Goal: Task Accomplishment & Management: Manage account settings

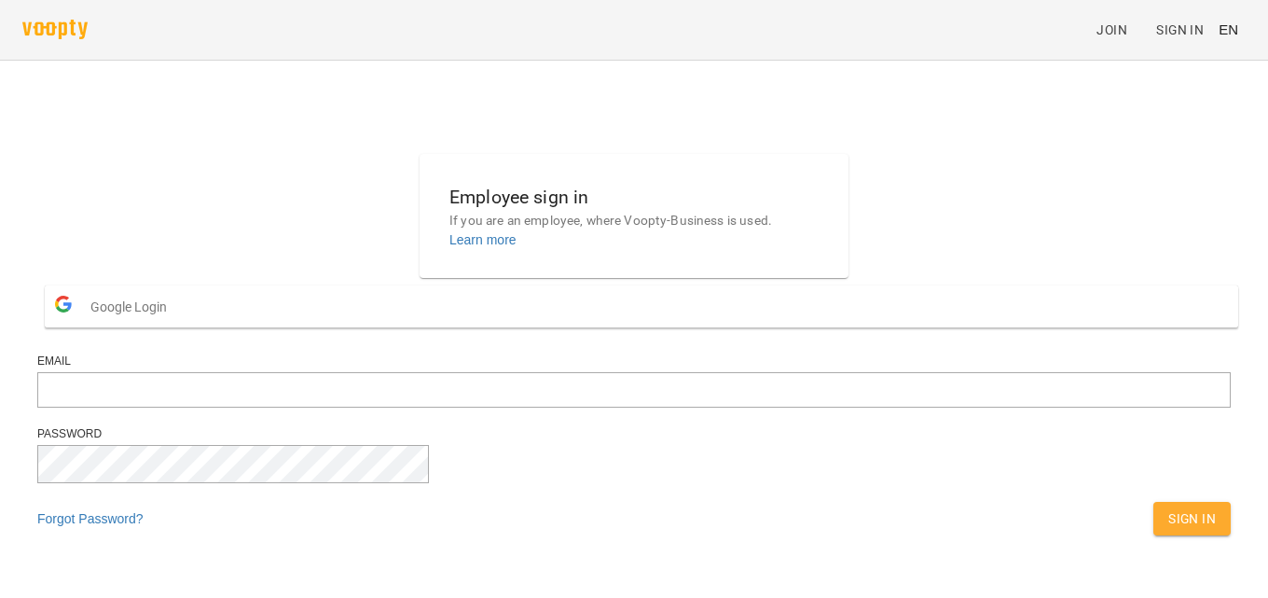
scroll to position [65, 0]
type input "**********"
click at [1168, 507] on span "Sign In" at bounding box center [1192, 518] width 48 height 22
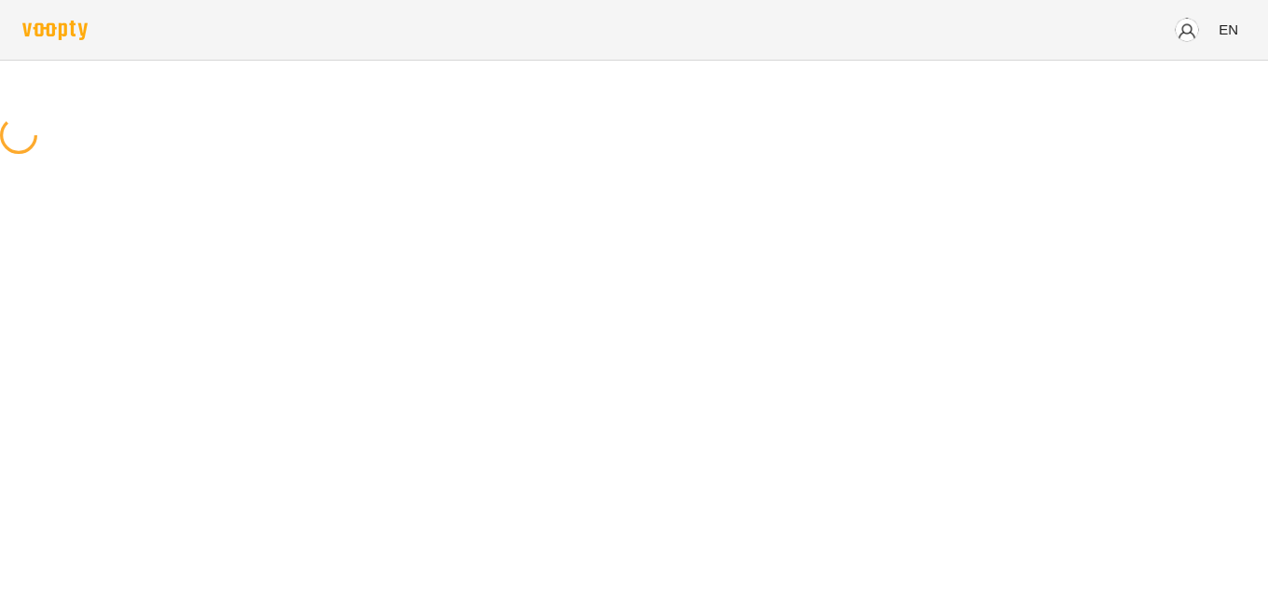
scroll to position [0, 0]
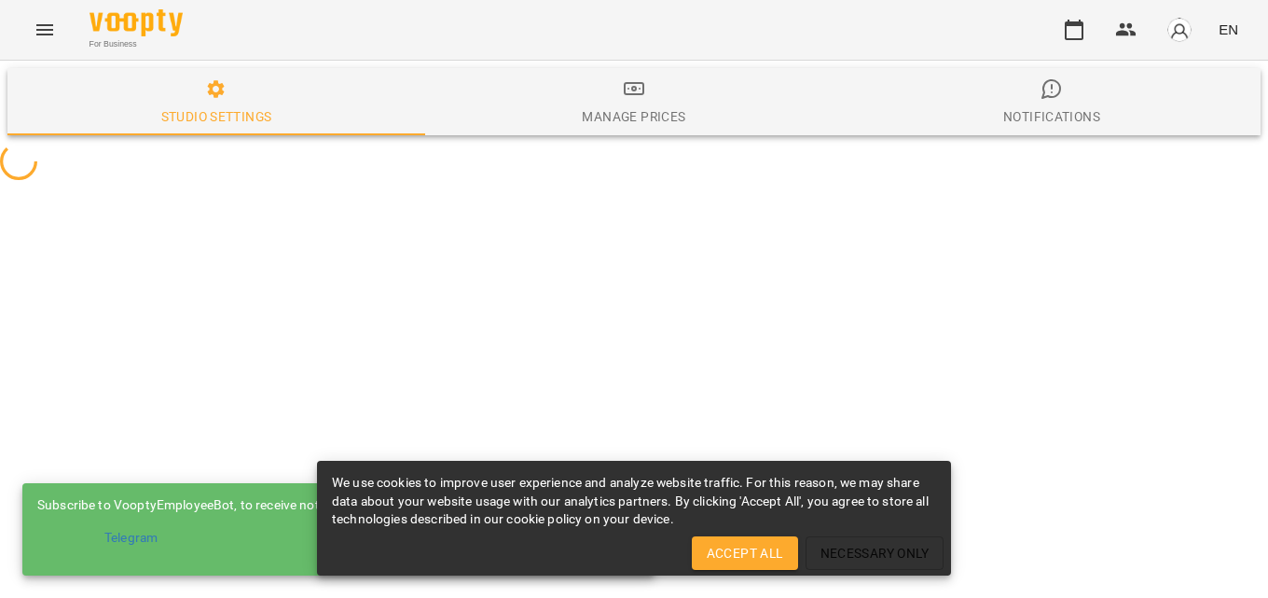
click at [766, 549] on span "Accept All" at bounding box center [745, 553] width 76 height 22
select select "**"
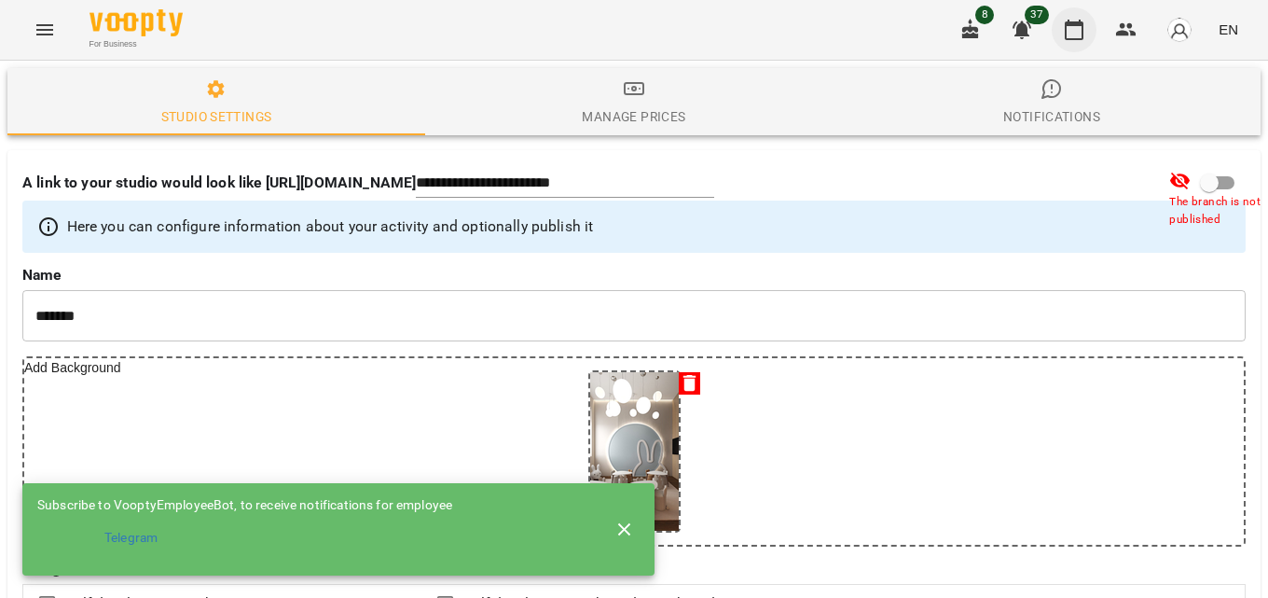
click at [1068, 28] on icon "button" at bounding box center [1074, 30] width 19 height 21
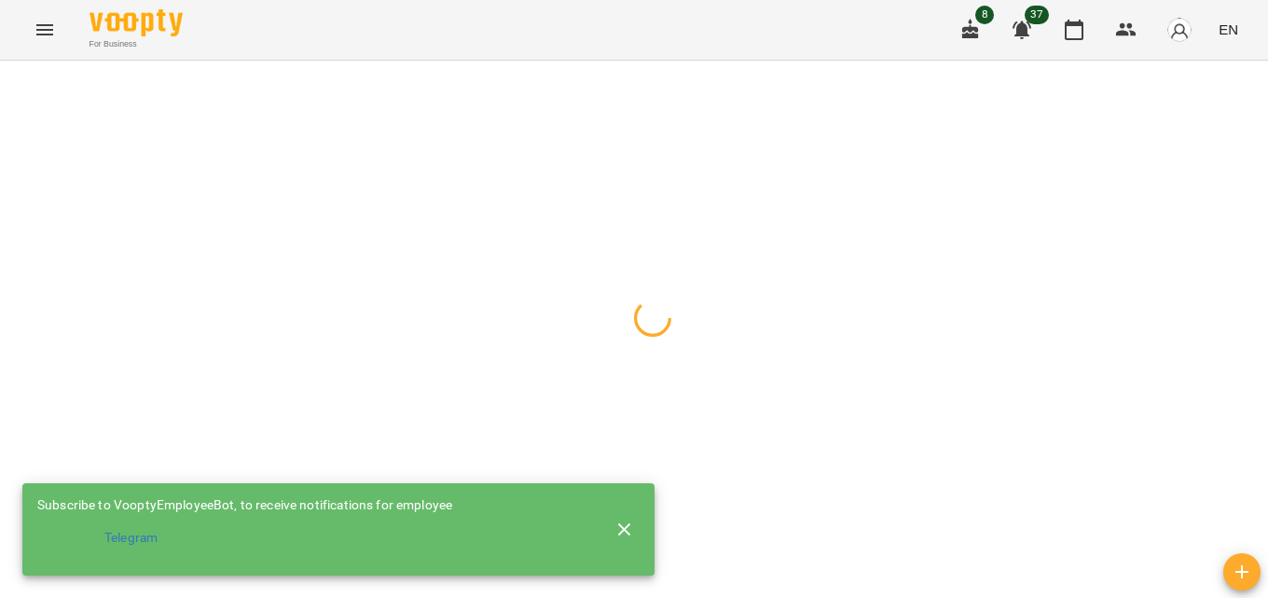
click at [623, 525] on icon "button" at bounding box center [624, 528] width 13 height 13
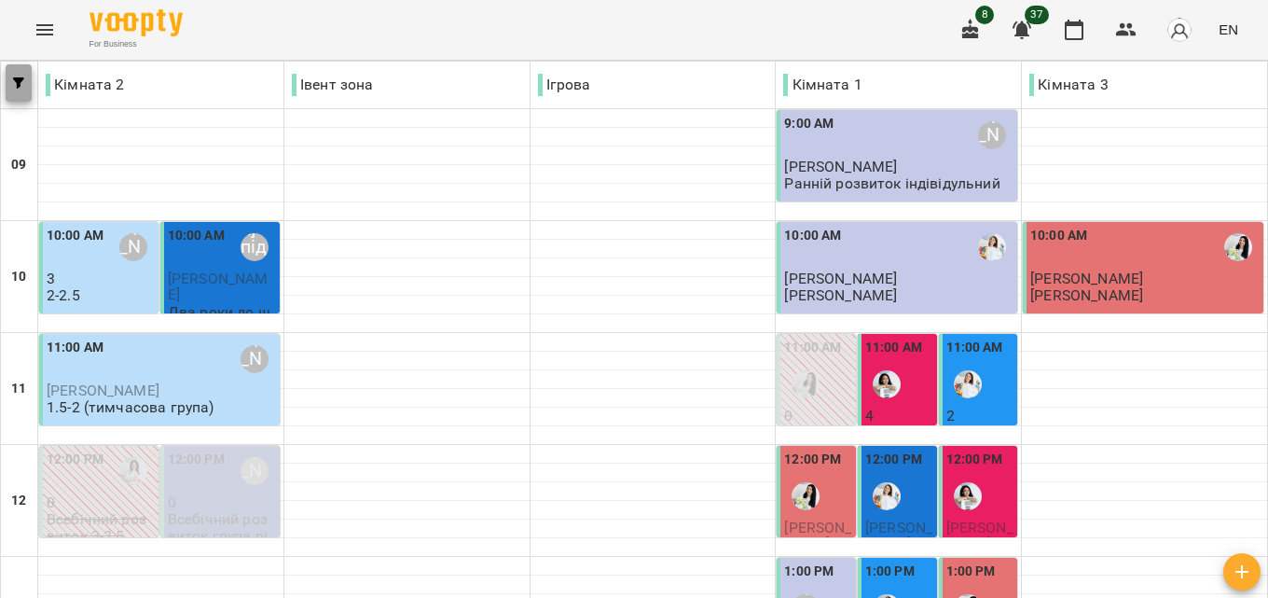
click at [24, 82] on span "button" at bounding box center [19, 82] width 26 height 11
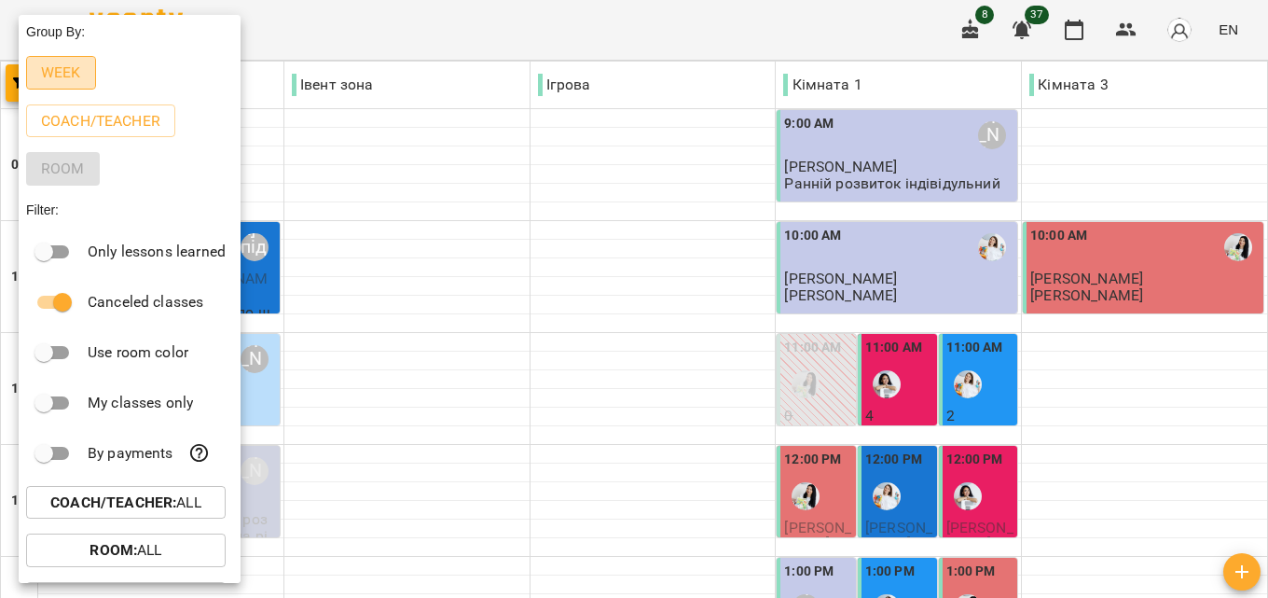
click at [56, 76] on p "Week" at bounding box center [61, 73] width 40 height 22
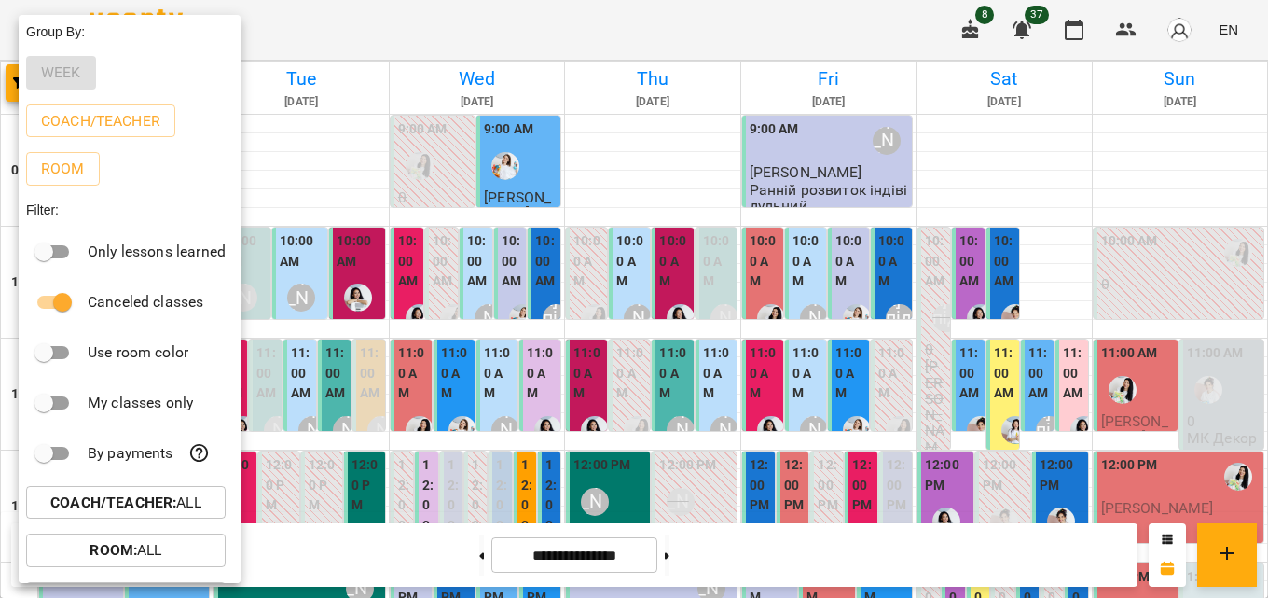
click at [711, 38] on div at bounding box center [634, 299] width 1268 height 598
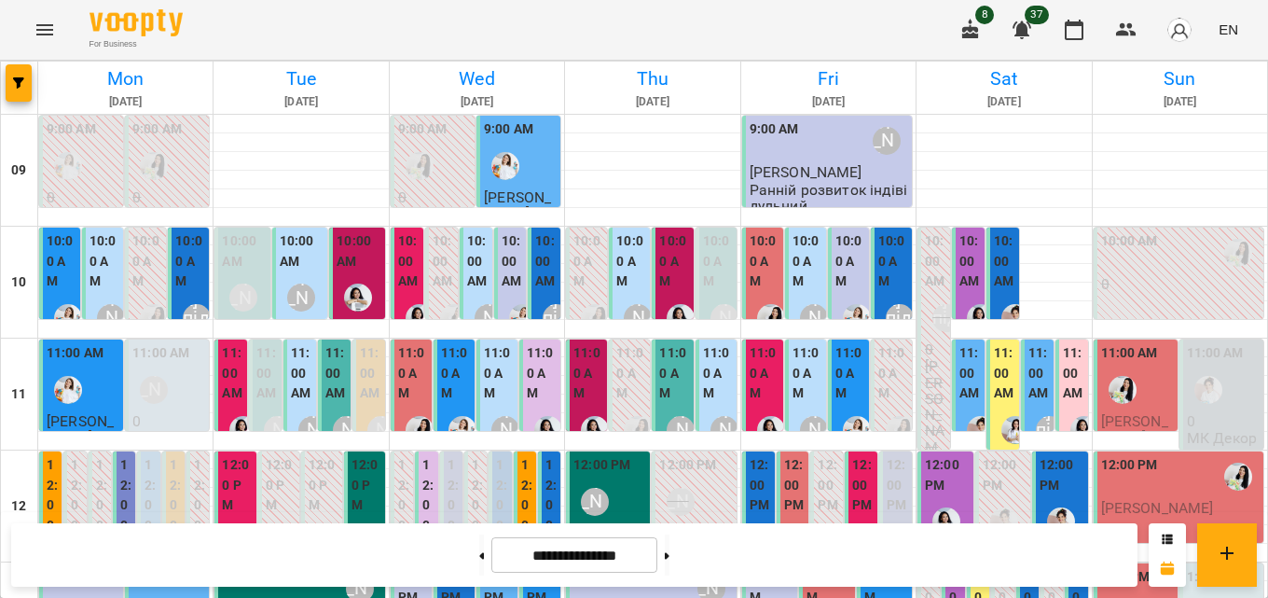
click at [750, 249] on label "10:00 AM" at bounding box center [765, 261] width 30 height 61
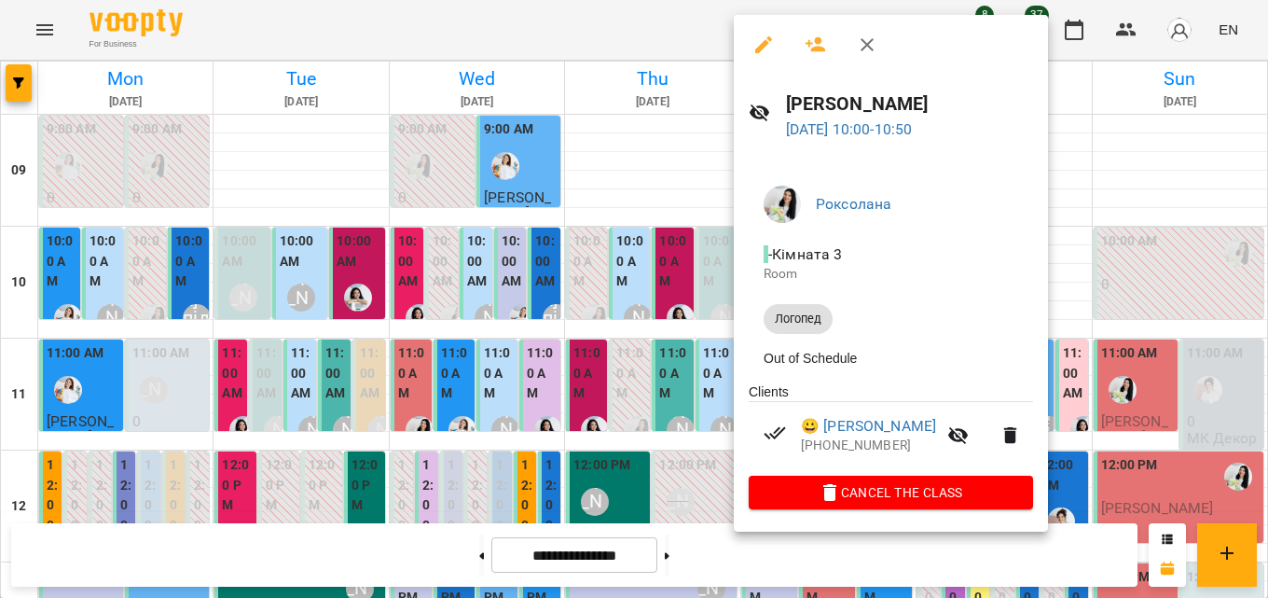
click at [863, 35] on icon "button" at bounding box center [867, 45] width 22 height 22
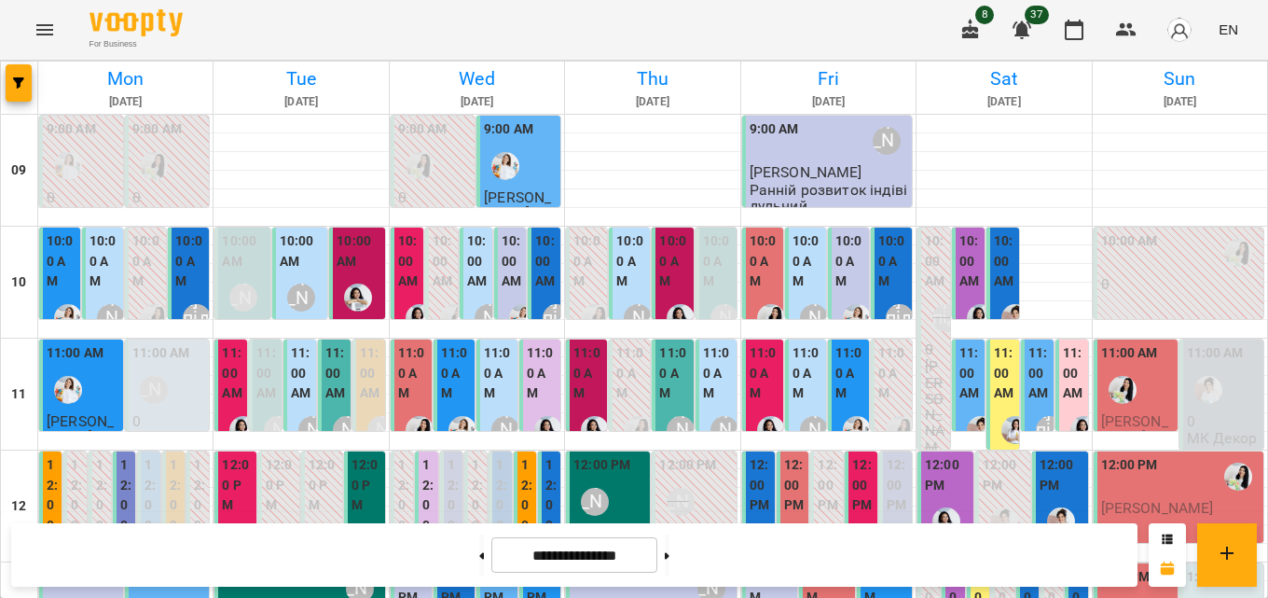
scroll to position [186, 0]
click at [1230, 30] on span "EN" at bounding box center [1229, 30] width 20 height 20
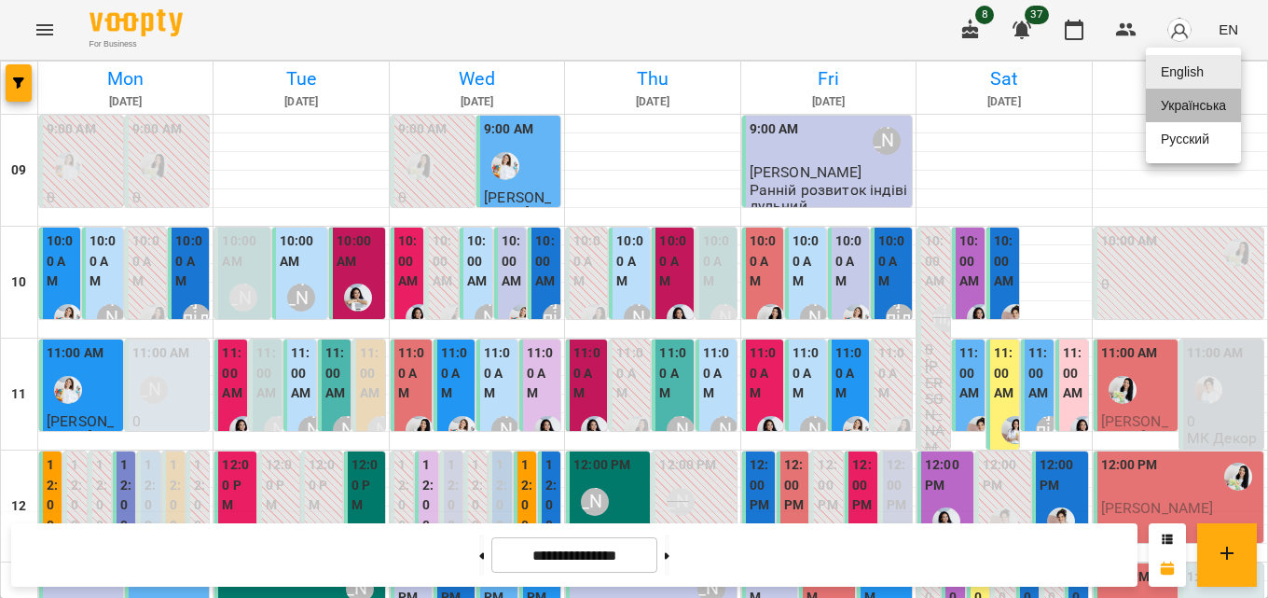
click at [1206, 114] on div "Українська" at bounding box center [1193, 106] width 95 height 34
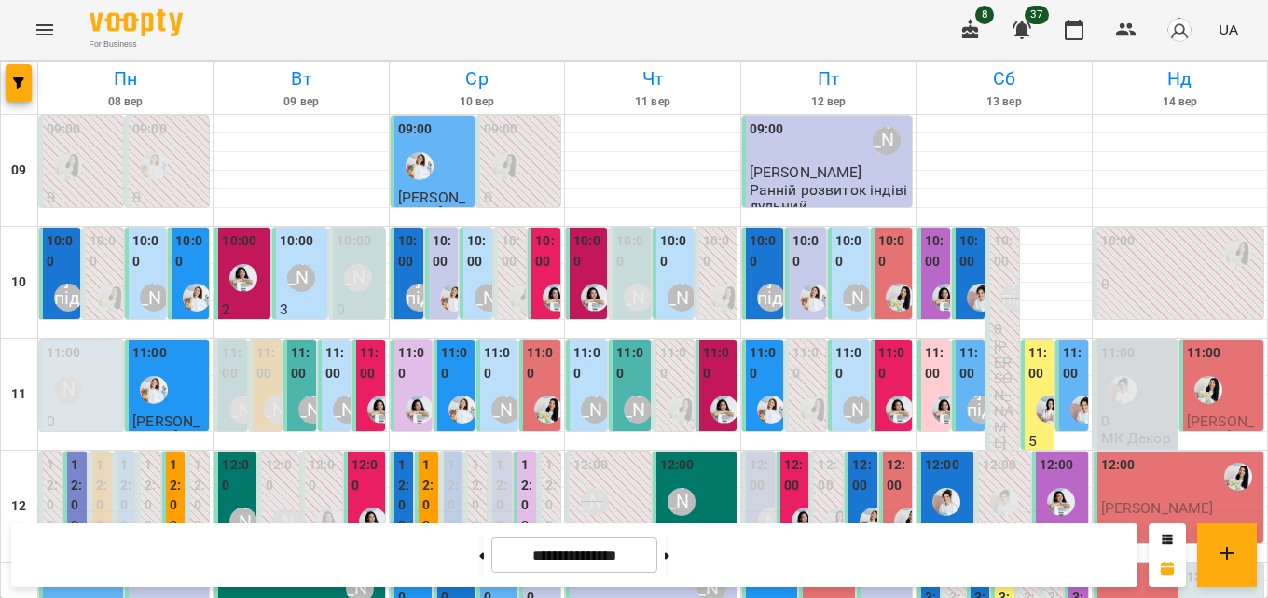
click at [925, 260] on label "10:00" at bounding box center [935, 251] width 21 height 40
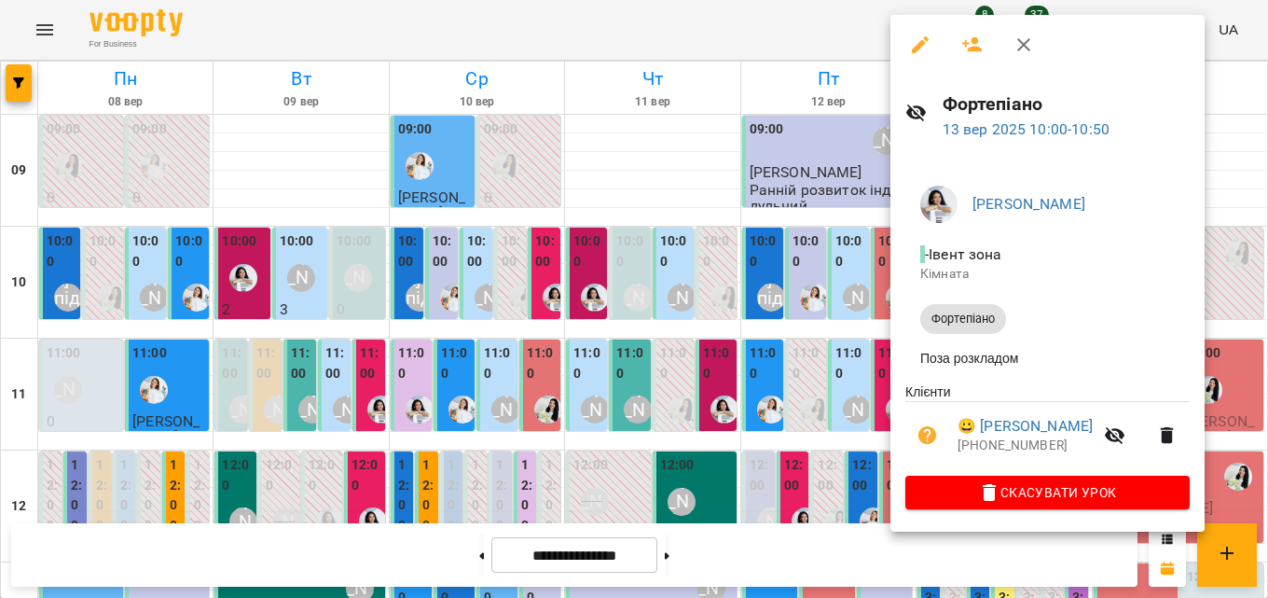
click at [1017, 47] on icon "button" at bounding box center [1024, 45] width 22 height 22
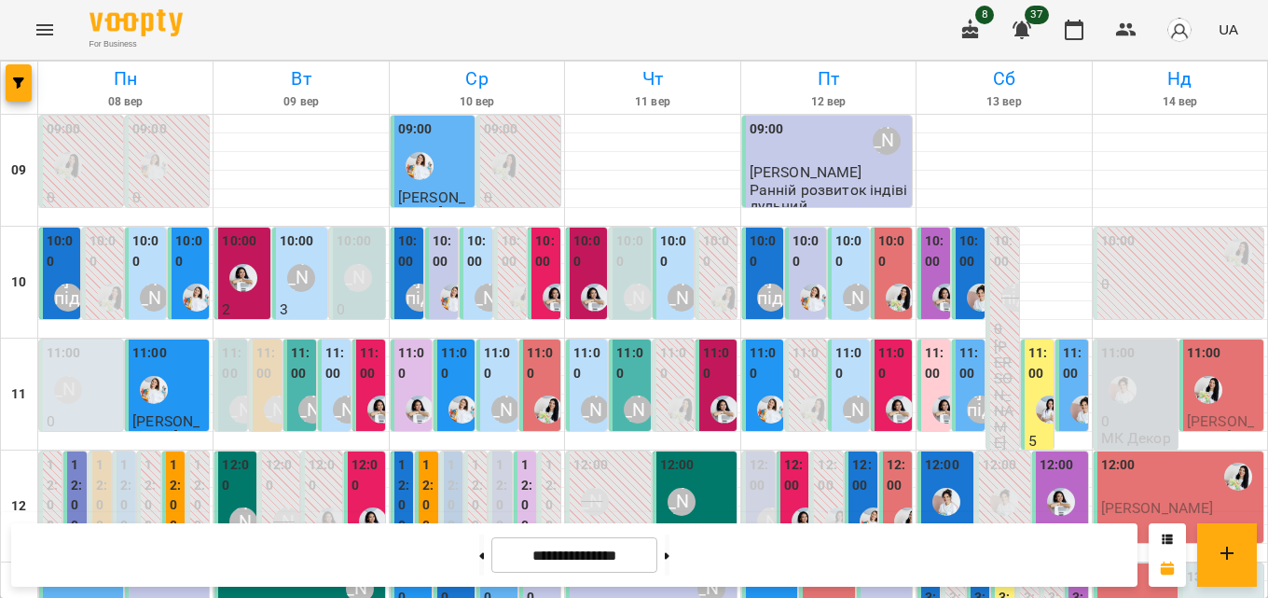
click at [959, 254] on label "10:00" at bounding box center [969, 251] width 21 height 40
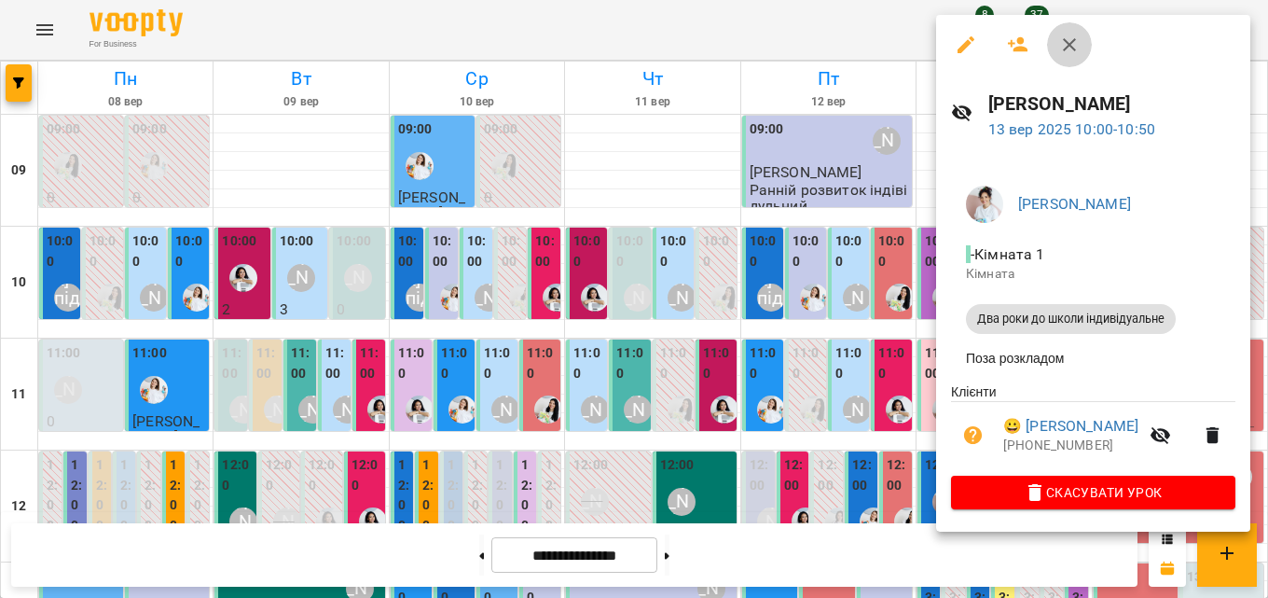
click at [1070, 43] on icon "button" at bounding box center [1069, 44] width 13 height 13
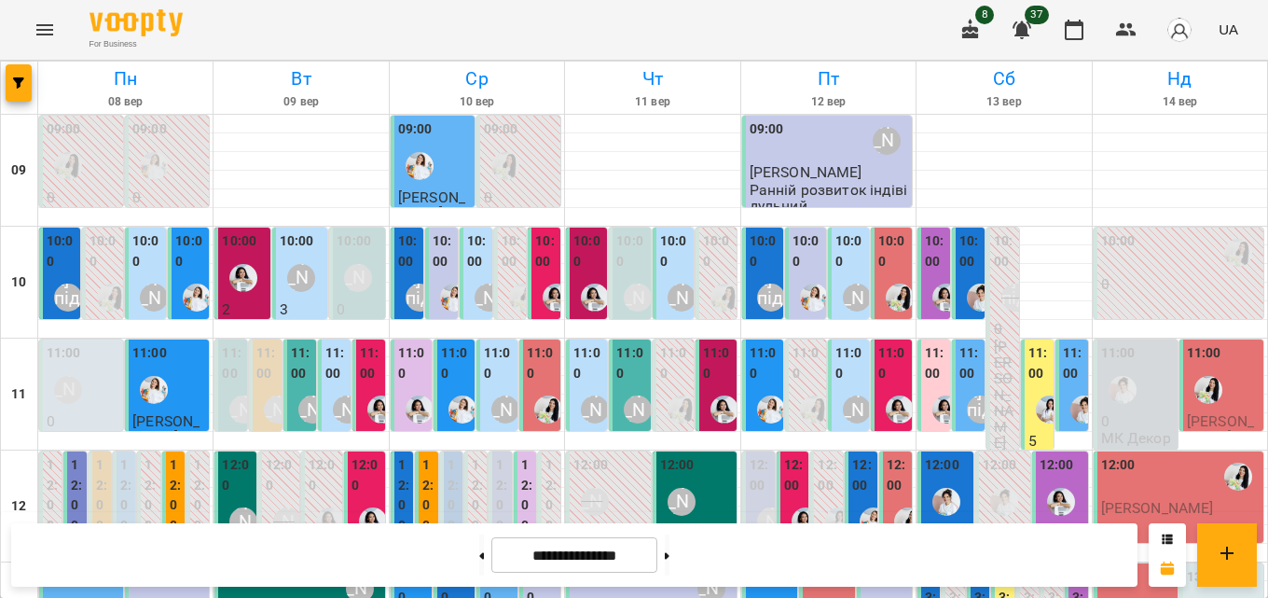
scroll to position [280, 0]
click at [999, 567] on label "13:00" at bounding box center [1004, 607] width 11 height 80
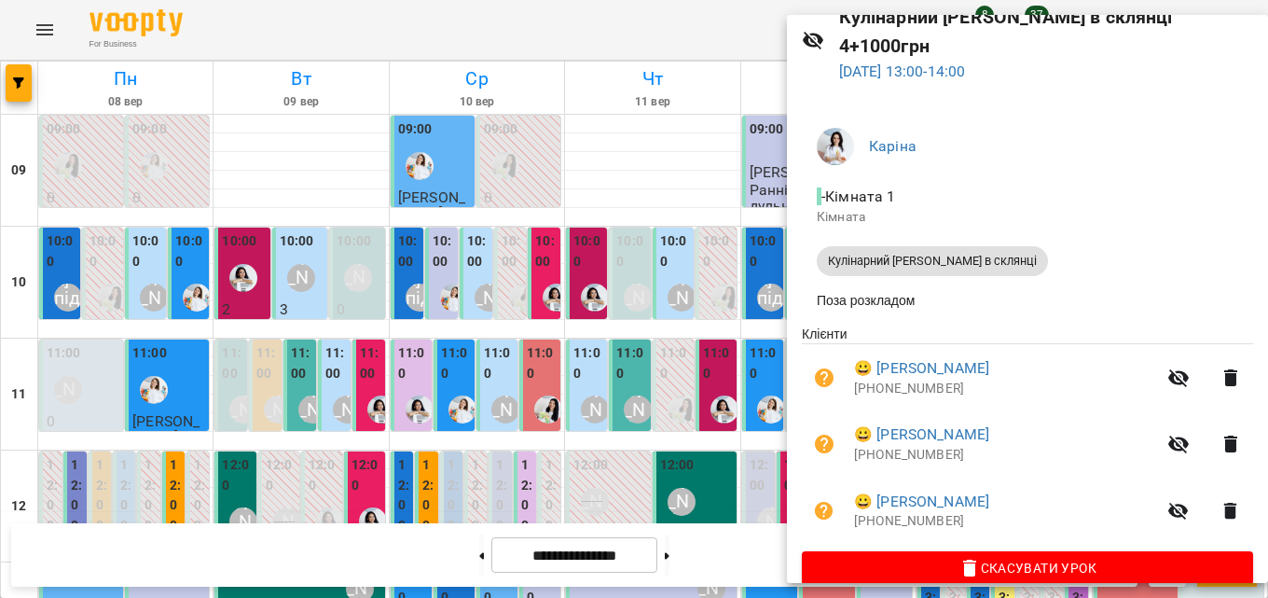
scroll to position [0, 0]
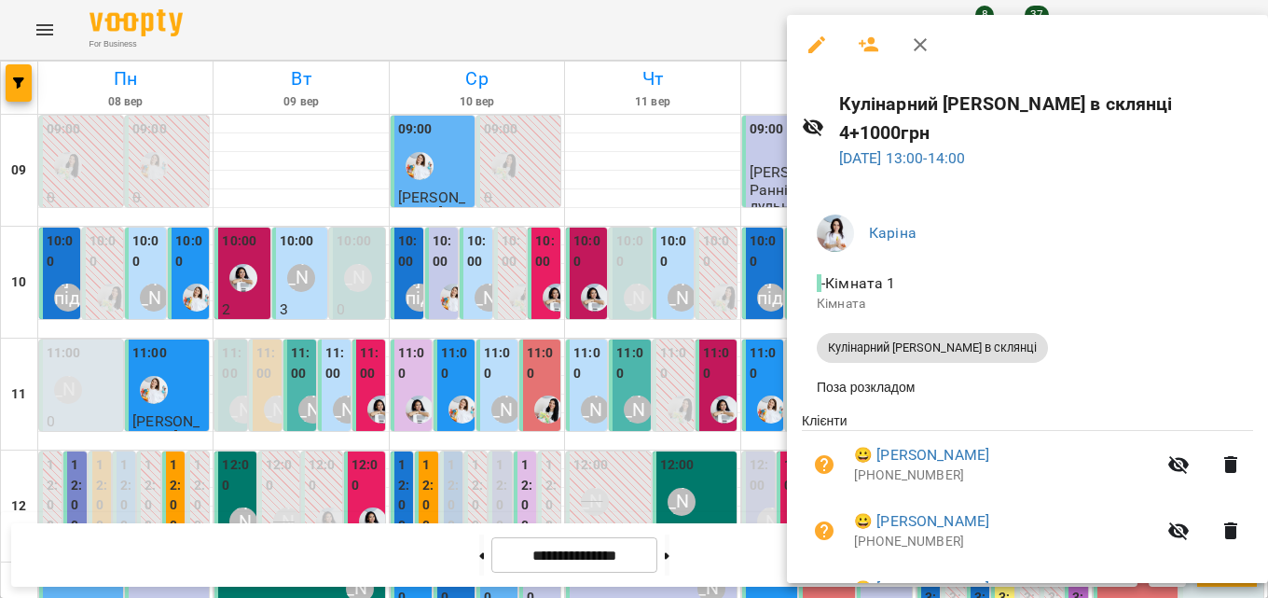
click at [927, 54] on icon "button" at bounding box center [920, 45] width 22 height 22
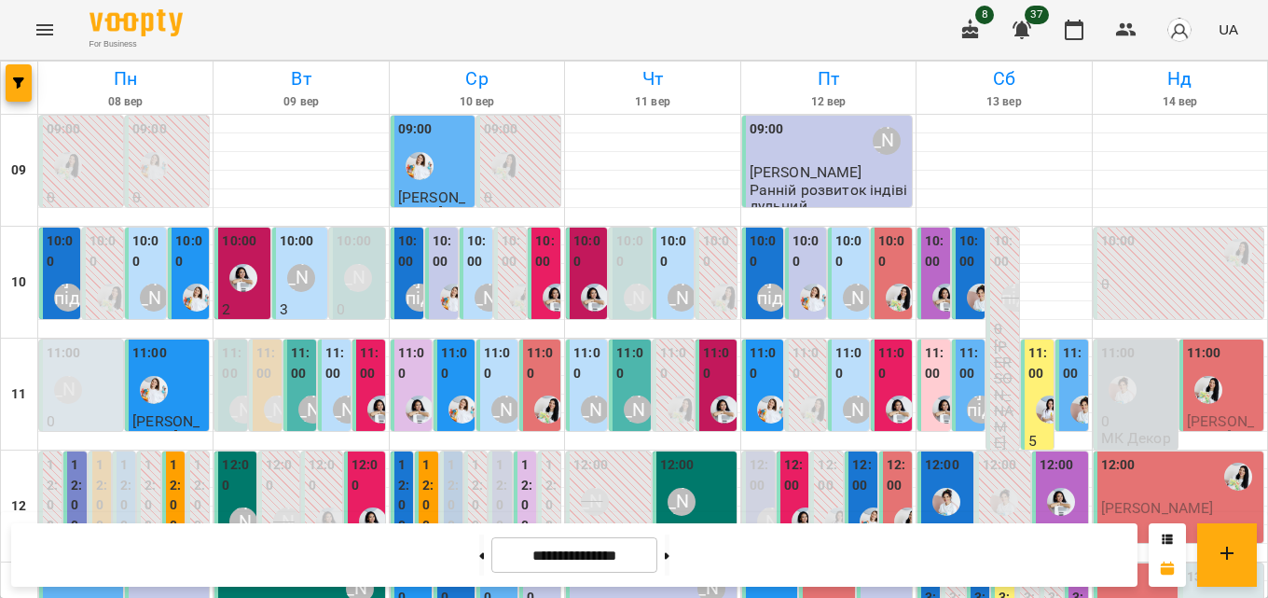
scroll to position [653, 0]
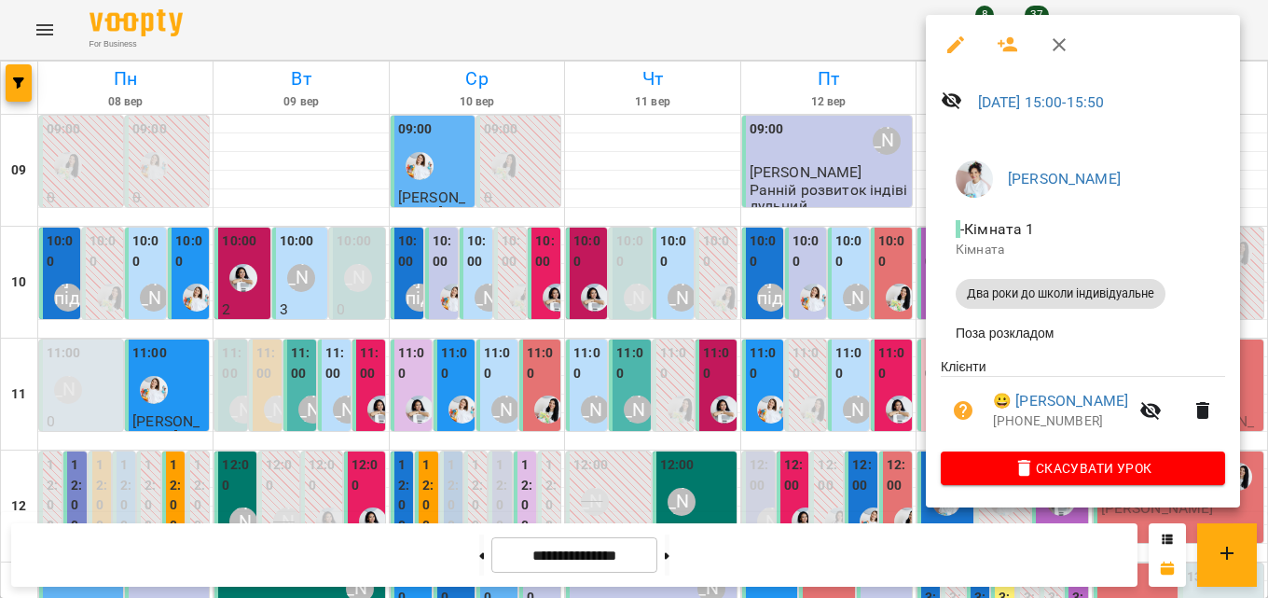
click at [1059, 46] on icon "button" at bounding box center [1059, 44] width 13 height 13
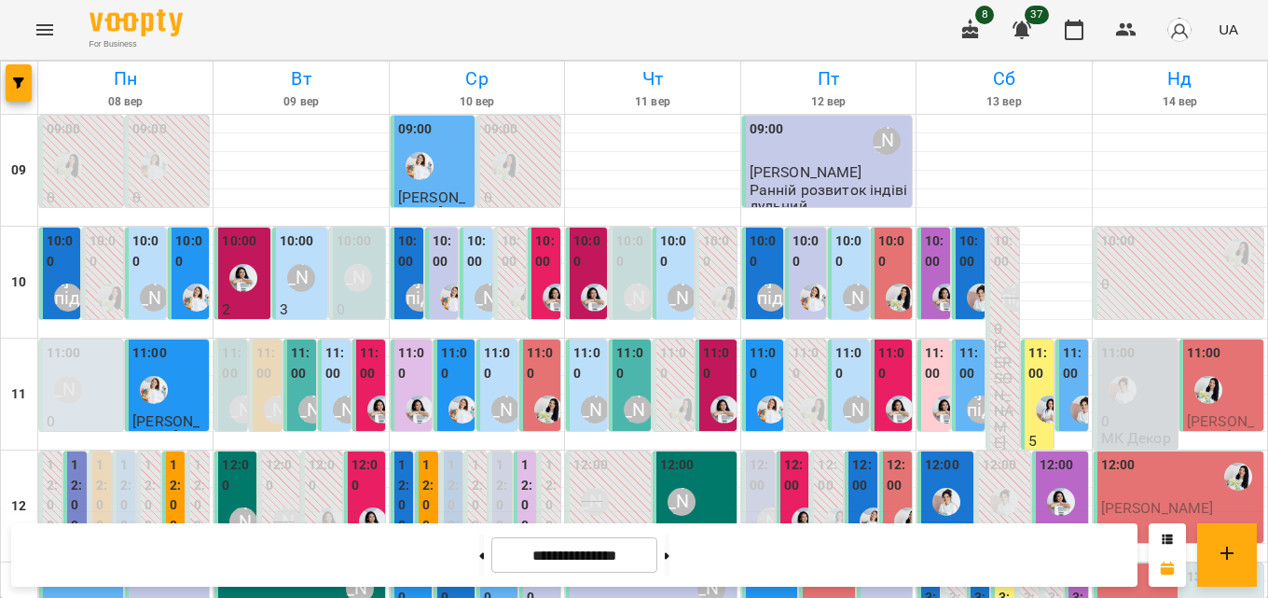
scroll to position [738, 0]
click at [669, 549] on button at bounding box center [667, 554] width 5 height 41
type input "**********"
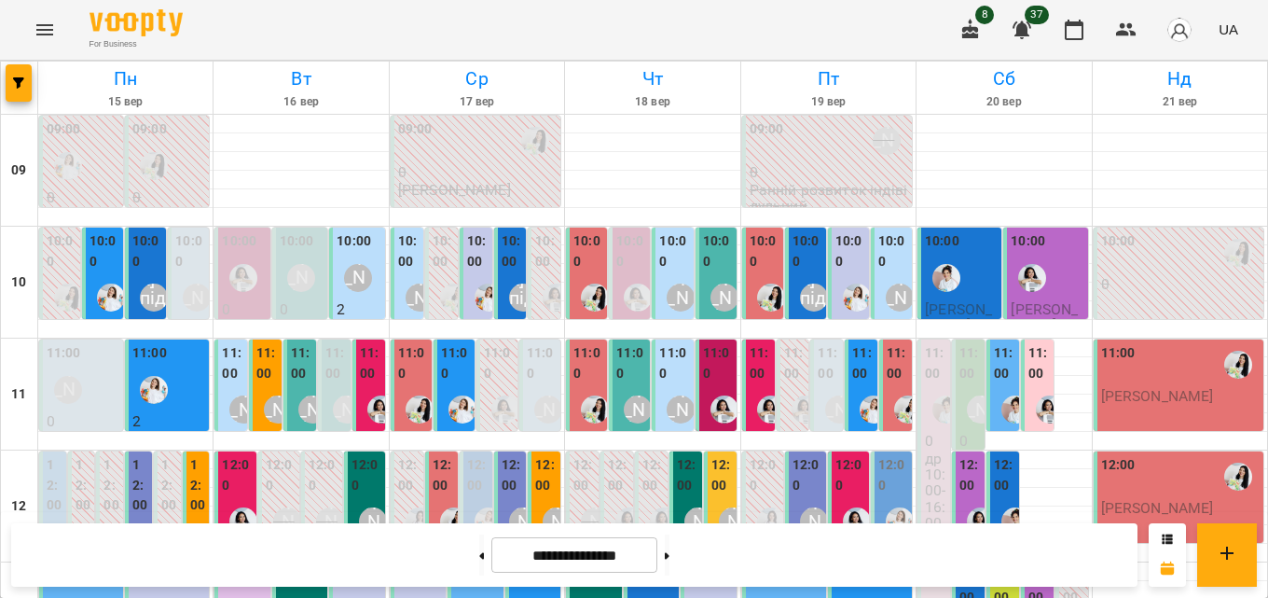
scroll to position [0, 0]
click at [964, 34] on icon "button" at bounding box center [970, 30] width 22 height 22
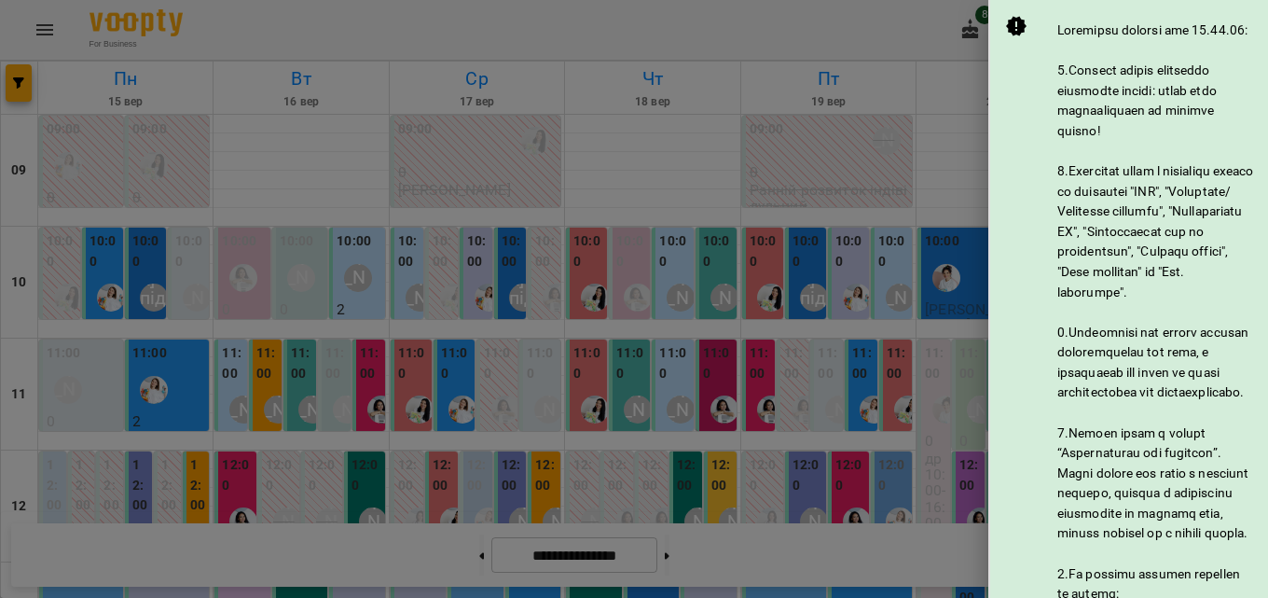
click at [828, 50] on div at bounding box center [634, 299] width 1268 height 598
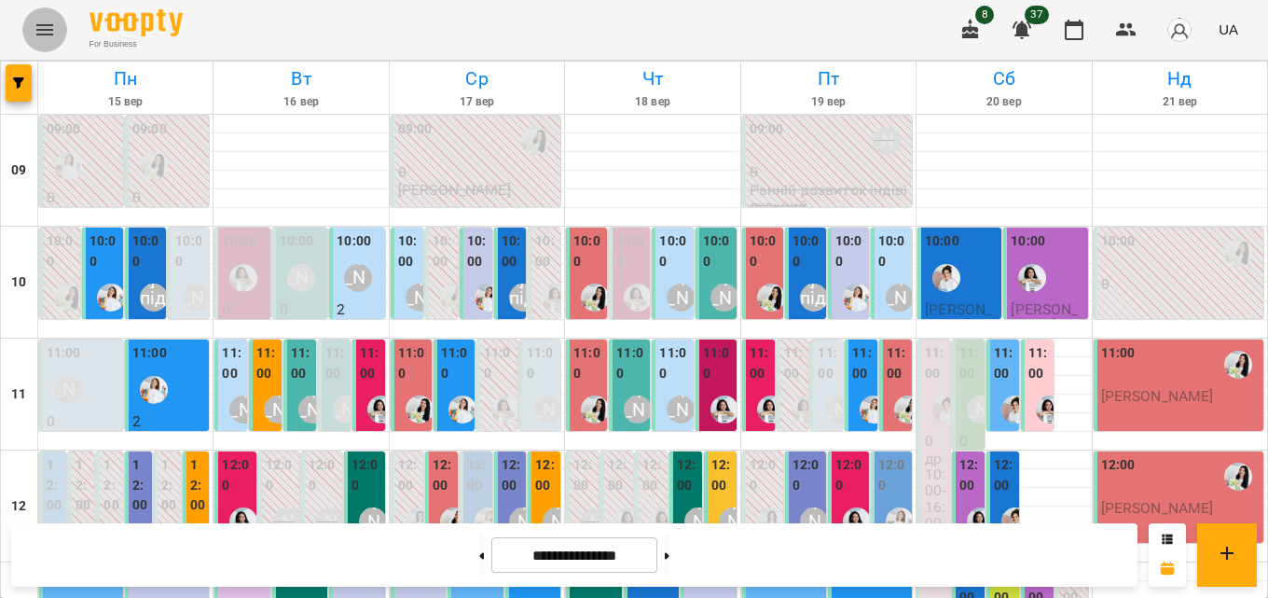
click at [32, 29] on button "Menu" at bounding box center [44, 29] width 45 height 45
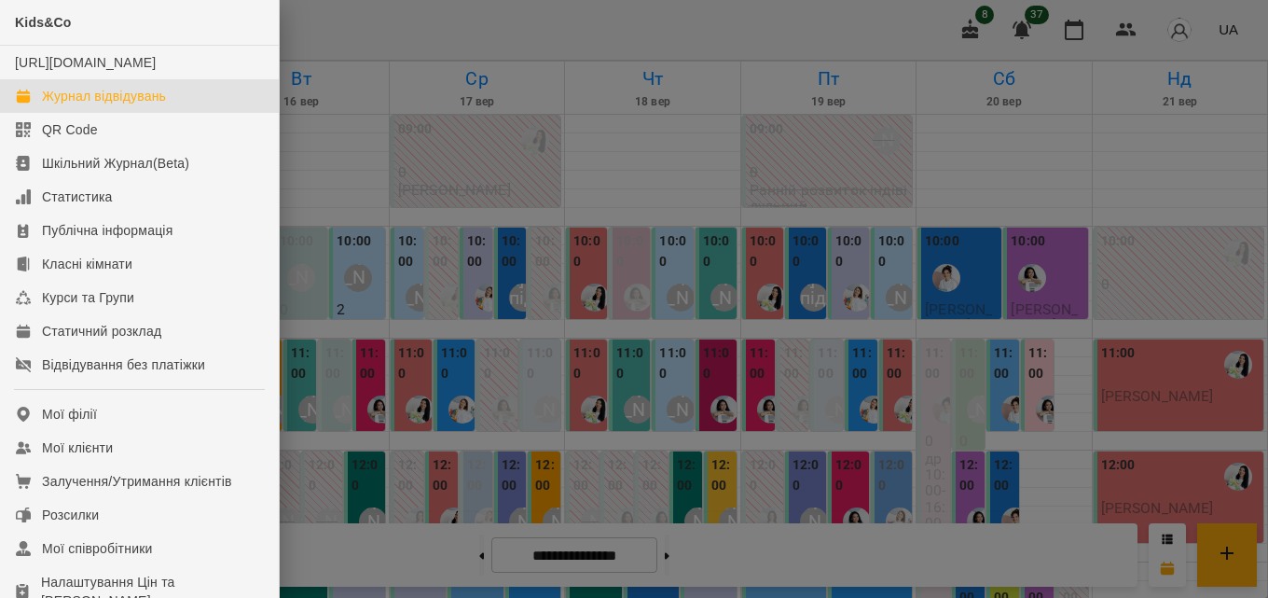
click at [985, 48] on div at bounding box center [634, 299] width 1268 height 598
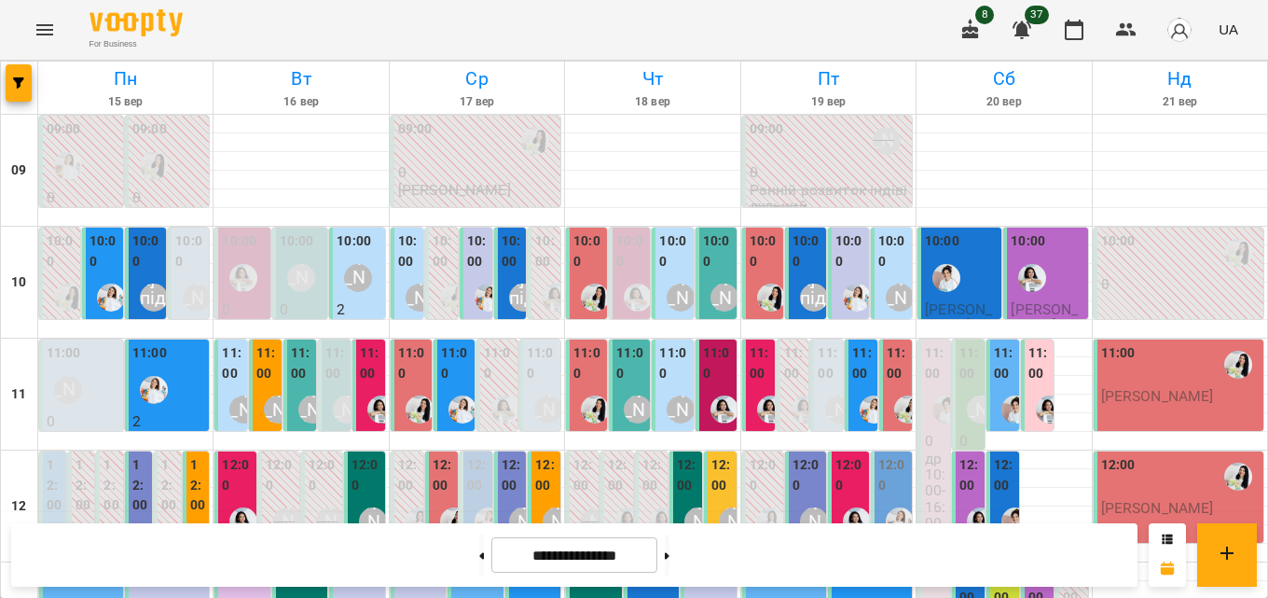
click at [967, 30] on icon "button" at bounding box center [970, 29] width 17 height 21
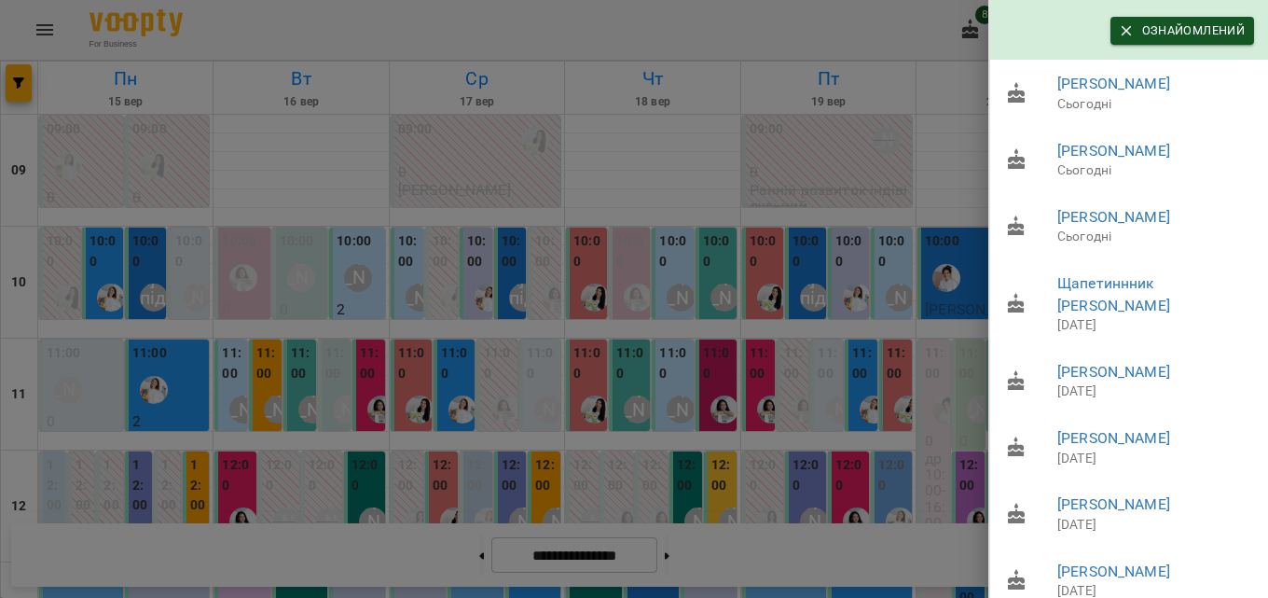
scroll to position [1305, 0]
click at [1156, 40] on span "Ознайомлений" at bounding box center [1182, 30] width 125 height 21
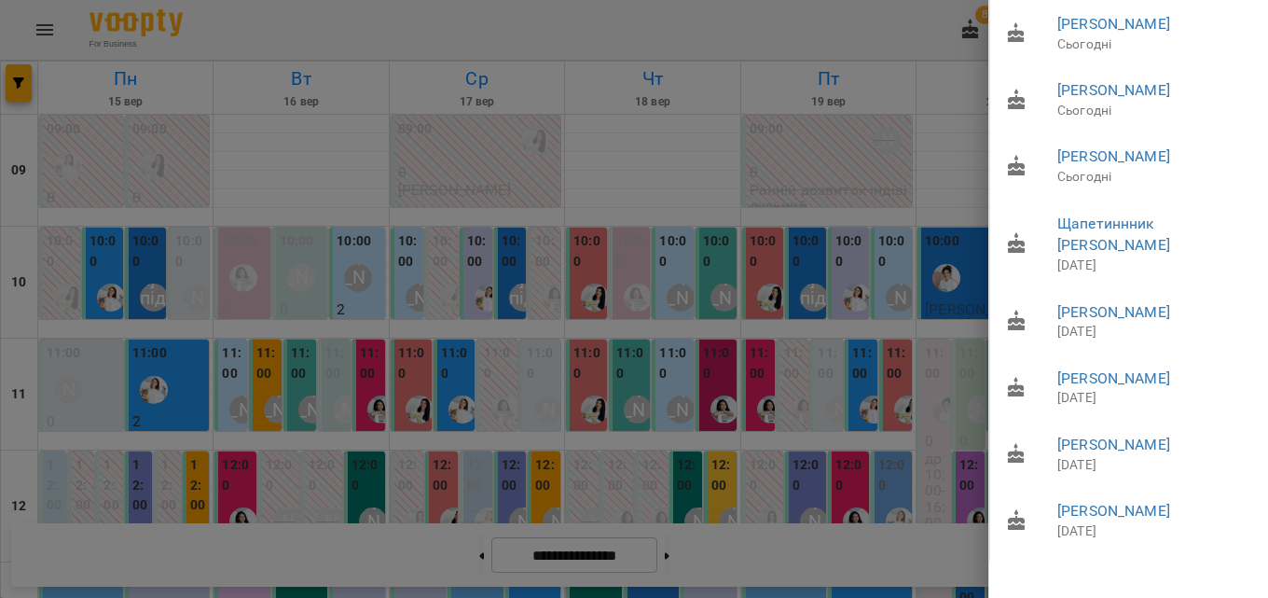
scroll to position [0, 0]
click at [806, 17] on div at bounding box center [634, 299] width 1268 height 598
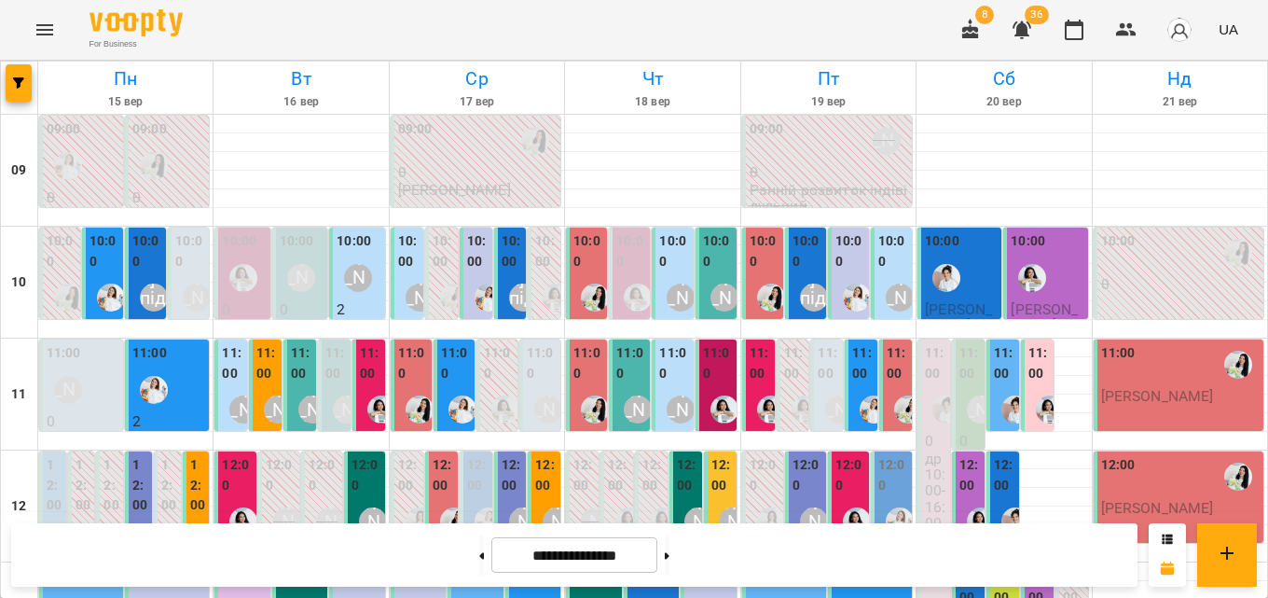
scroll to position [653, 0]
click at [51, 36] on icon "Menu" at bounding box center [45, 30] width 22 height 22
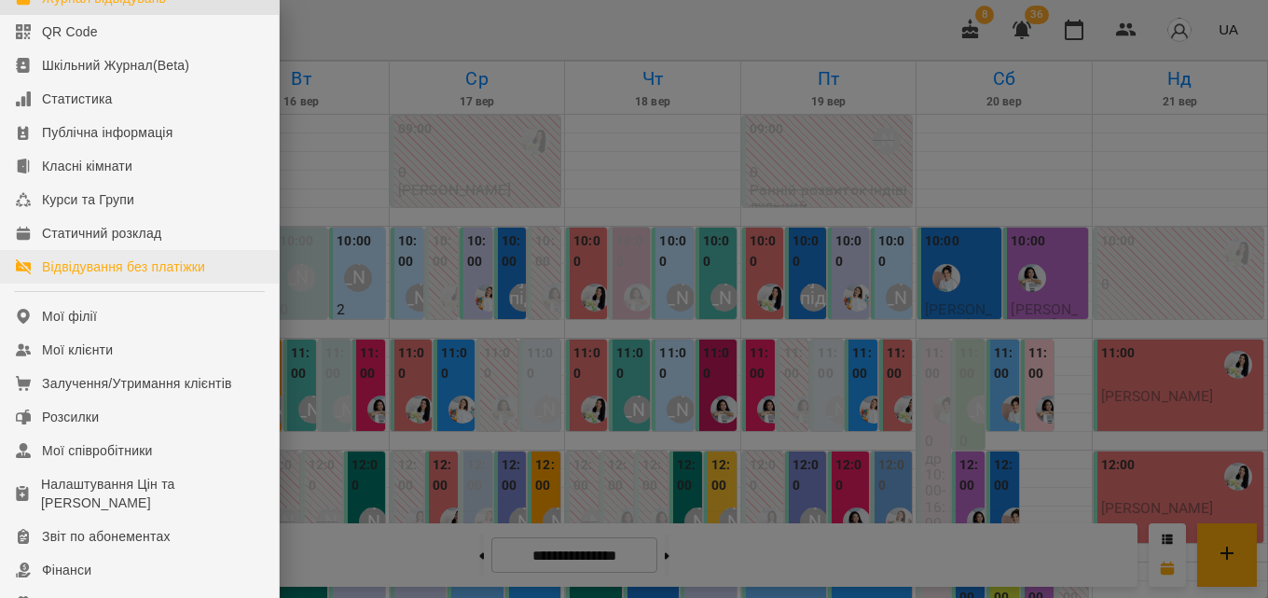
scroll to position [186, 0]
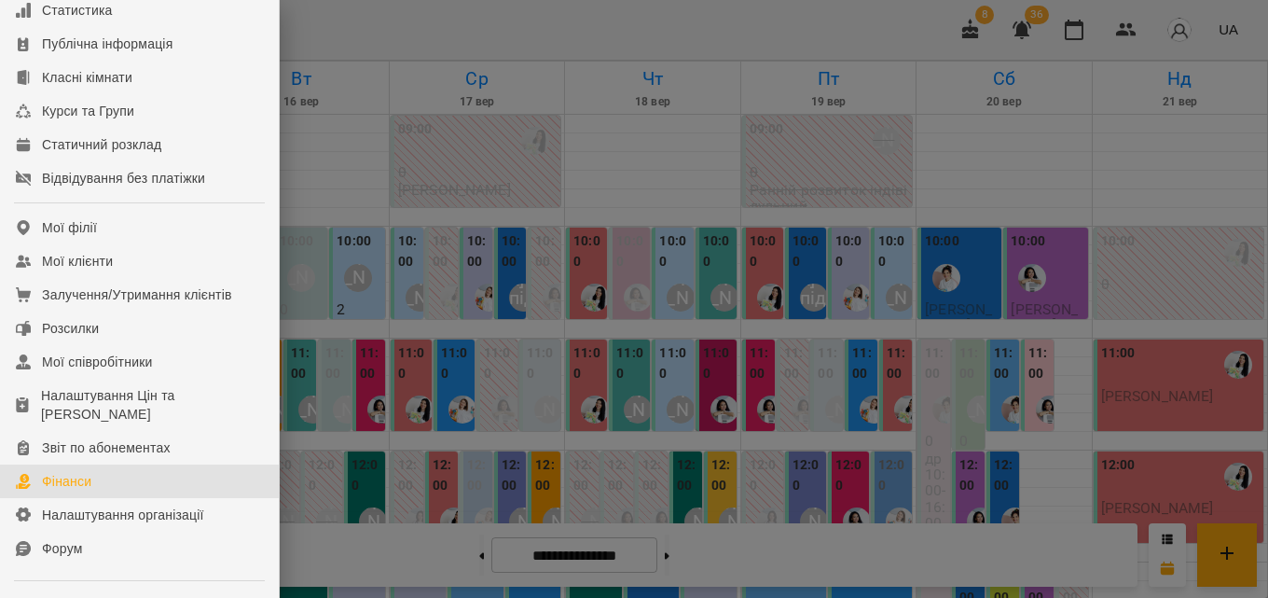
click at [103, 498] on link "Фінанси" at bounding box center [139, 481] width 279 height 34
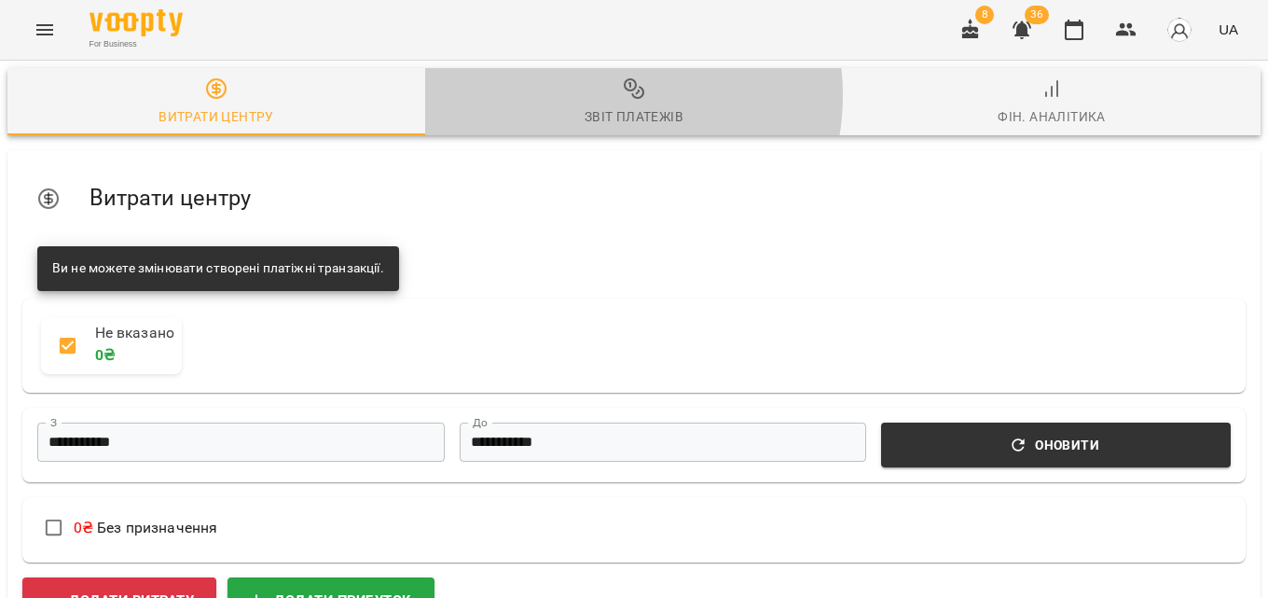
click at [589, 95] on span "Звіт платежів" at bounding box center [633, 102] width 395 height 50
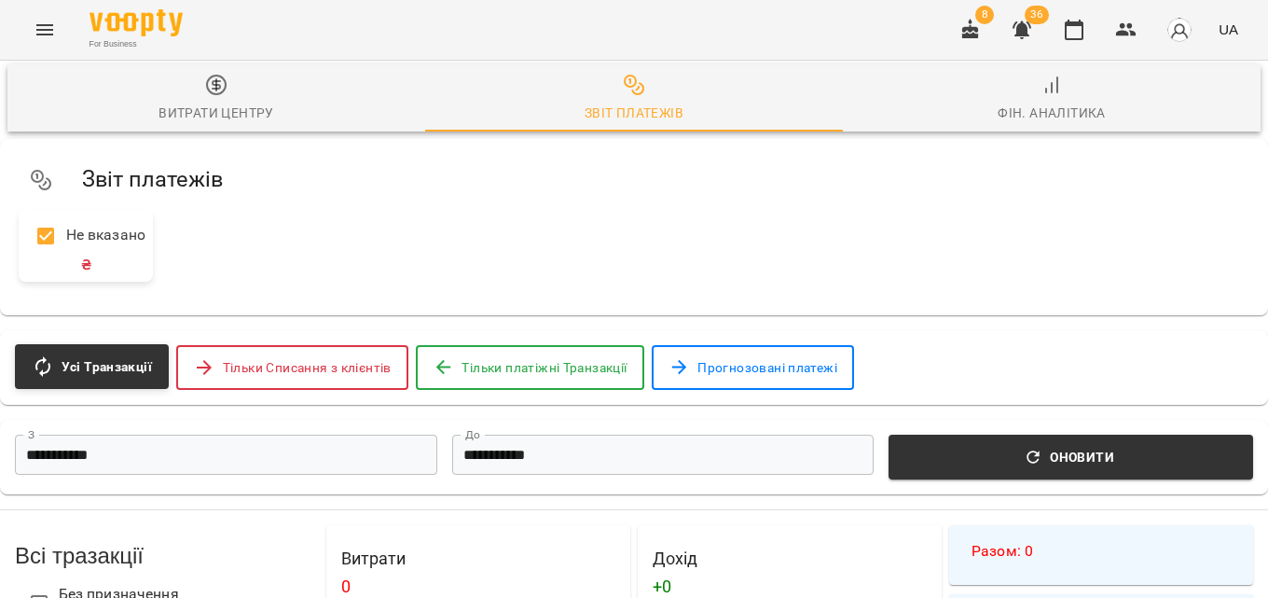
scroll to position [93, 0]
click at [392, 213] on div "Звіт платежів Не вказано ₴" at bounding box center [634, 227] width 1268 height 176
click at [495, 356] on span "Тільки платіжні Транзакції" at bounding box center [544, 367] width 165 height 22
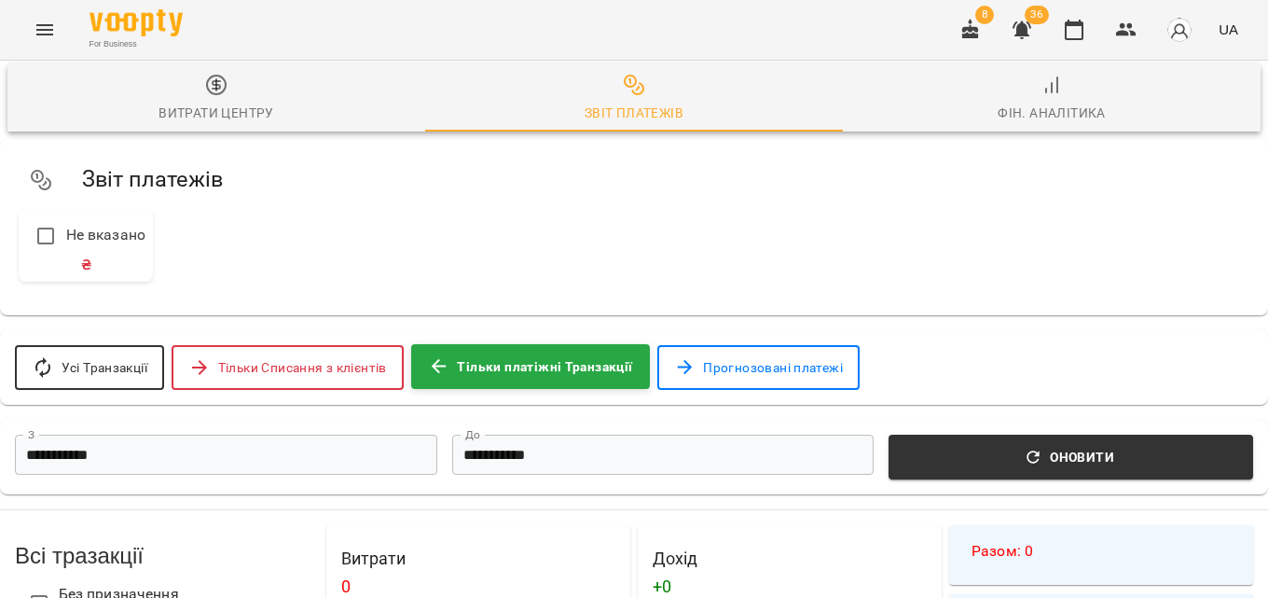
scroll to position [0, 0]
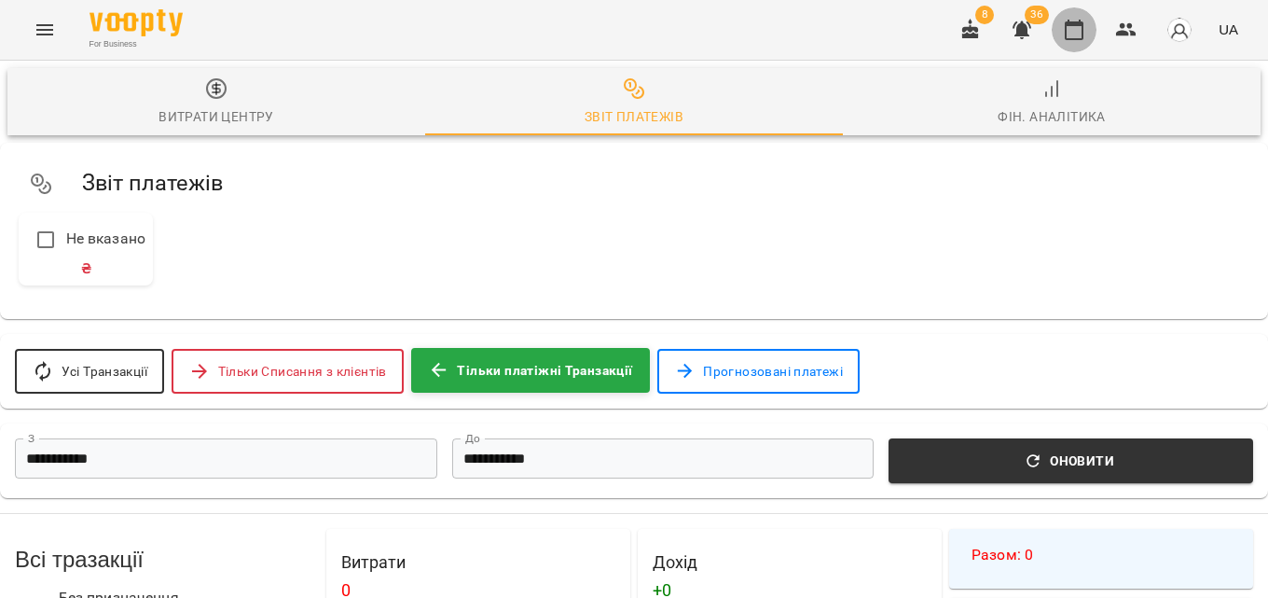
click at [1070, 39] on icon "button" at bounding box center [1074, 30] width 19 height 21
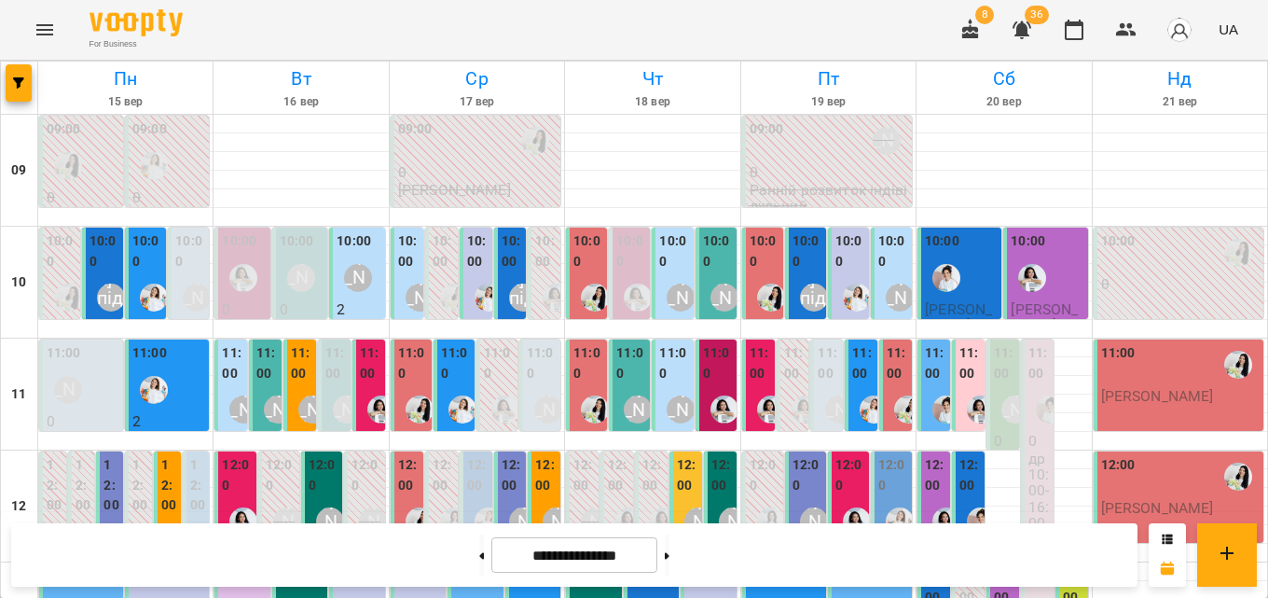
click at [878, 255] on label "10:00" at bounding box center [893, 251] width 30 height 40
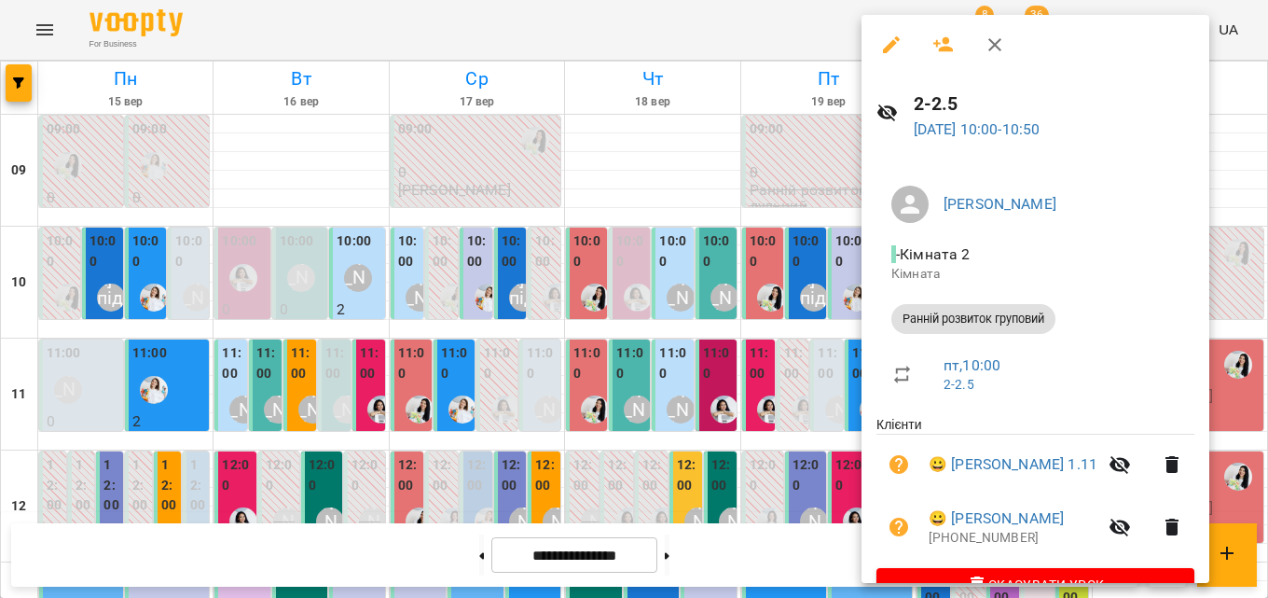
click at [1004, 50] on icon "button" at bounding box center [995, 45] width 22 height 22
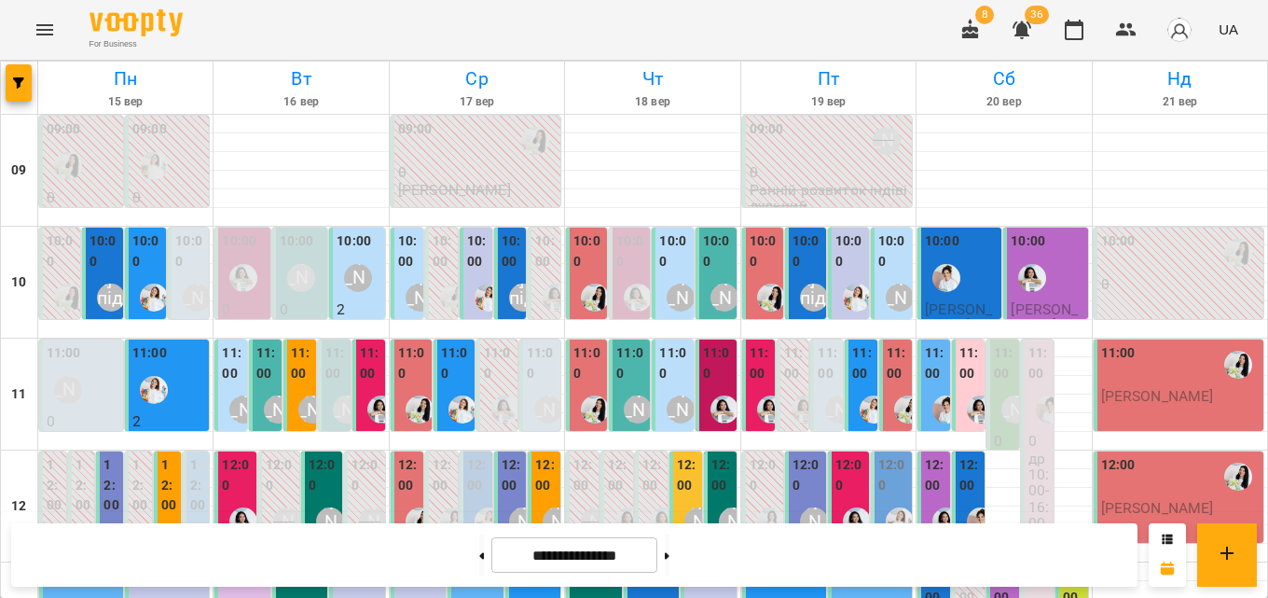
click at [835, 243] on label "10:00" at bounding box center [850, 251] width 30 height 40
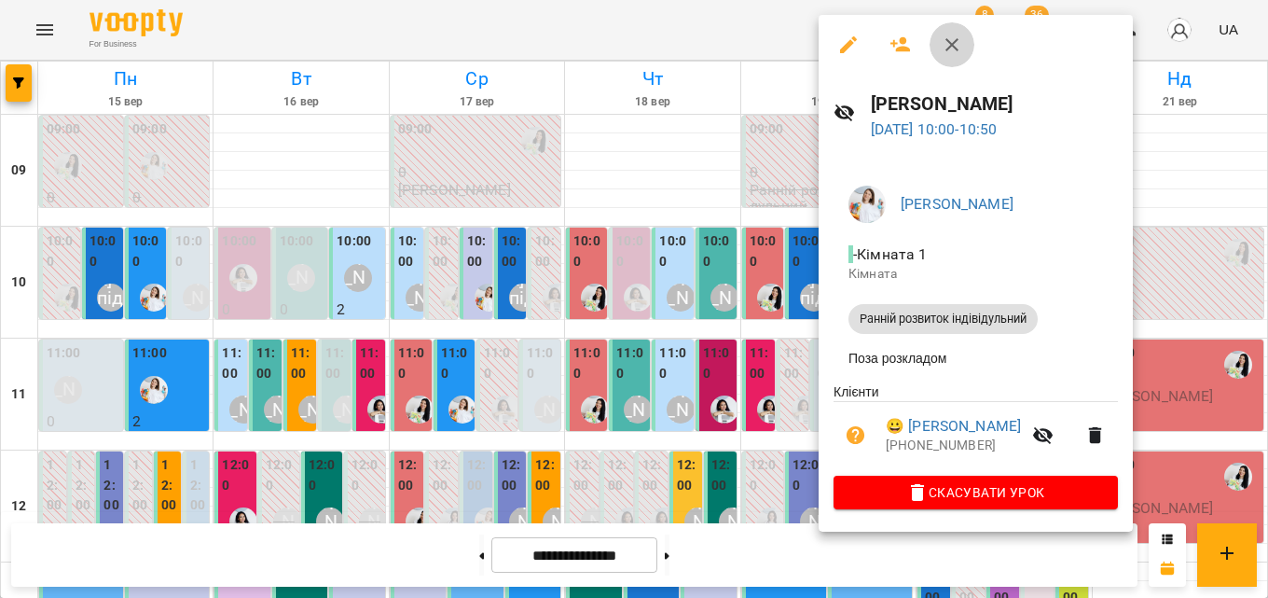
click at [945, 48] on icon "button" at bounding box center [952, 45] width 22 height 22
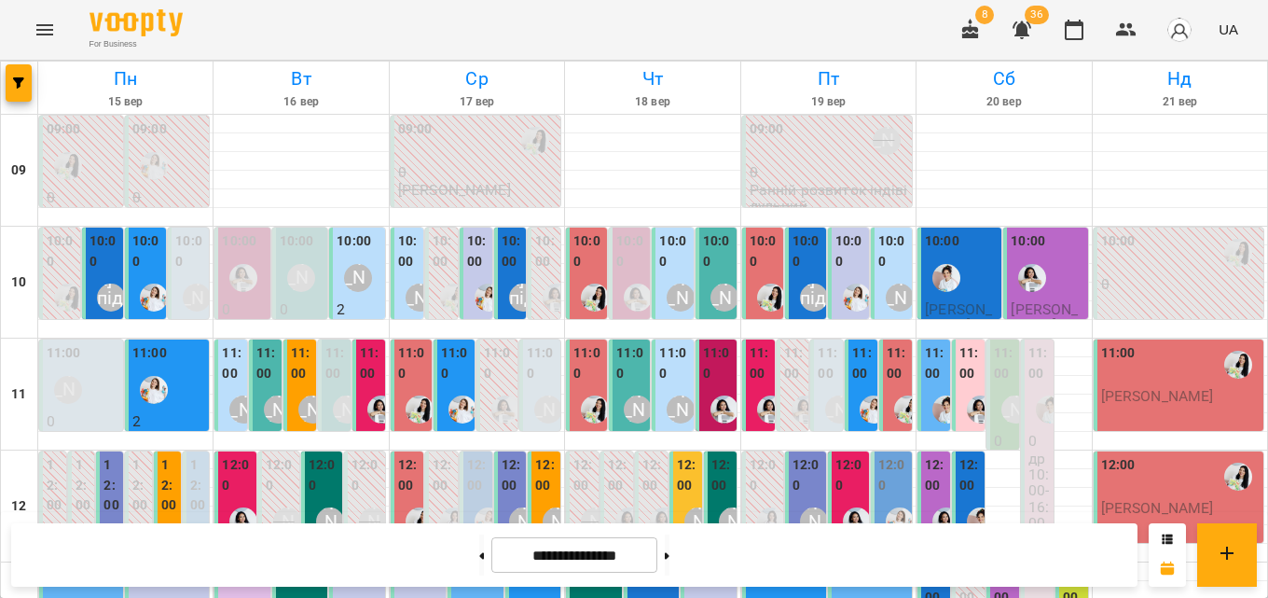
click at [765, 266] on label "10:00" at bounding box center [765, 251] width 30 height 40
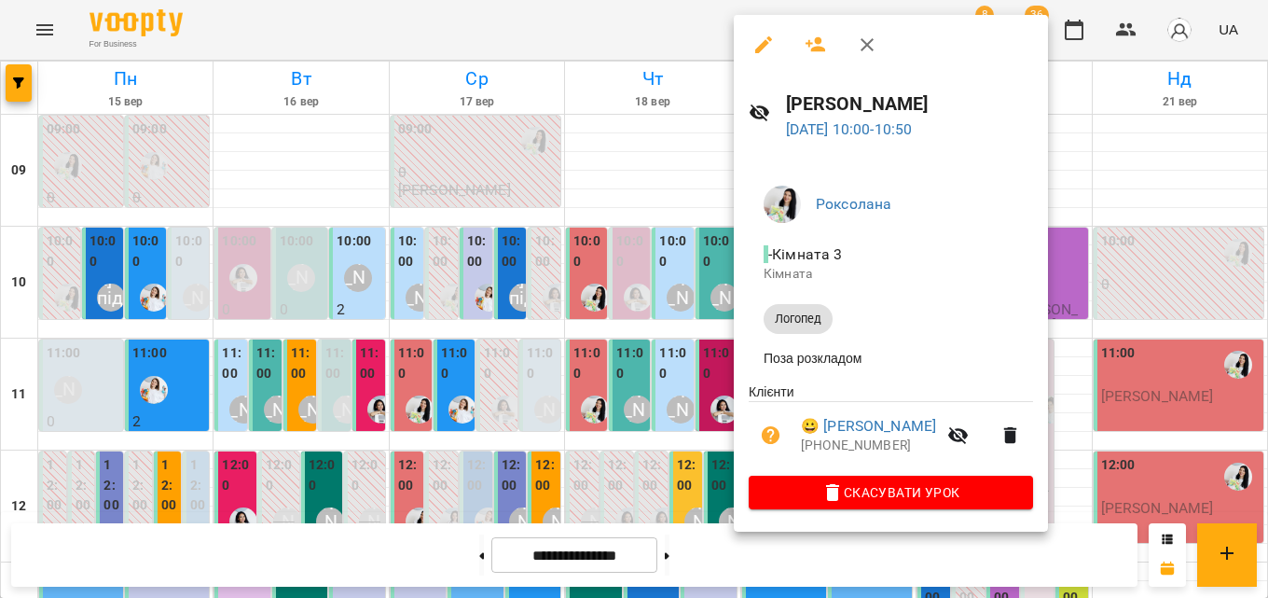
click at [858, 40] on icon "button" at bounding box center [867, 45] width 22 height 22
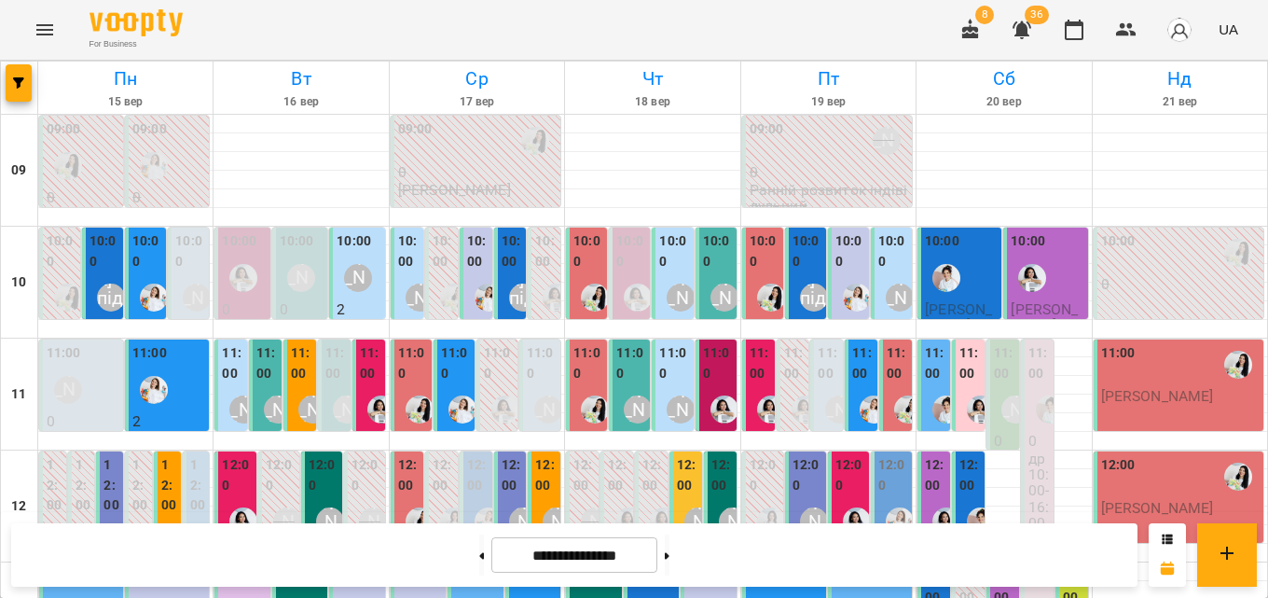
click at [751, 365] on label "11:00" at bounding box center [760, 363] width 21 height 40
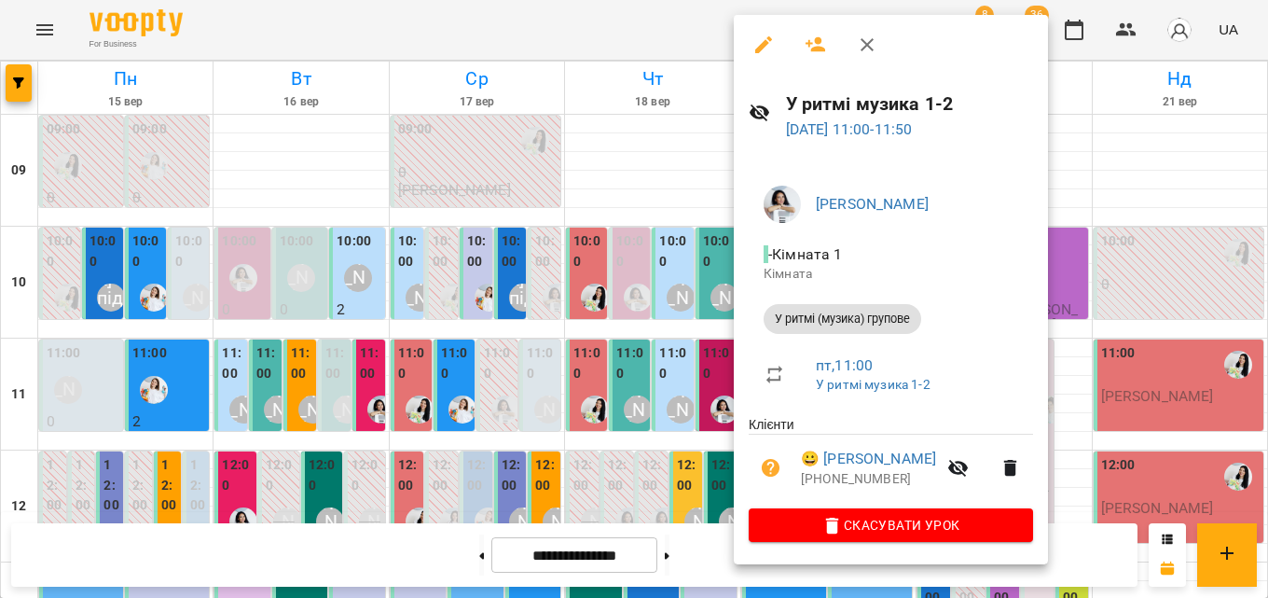
click at [856, 42] on icon "button" at bounding box center [867, 45] width 22 height 22
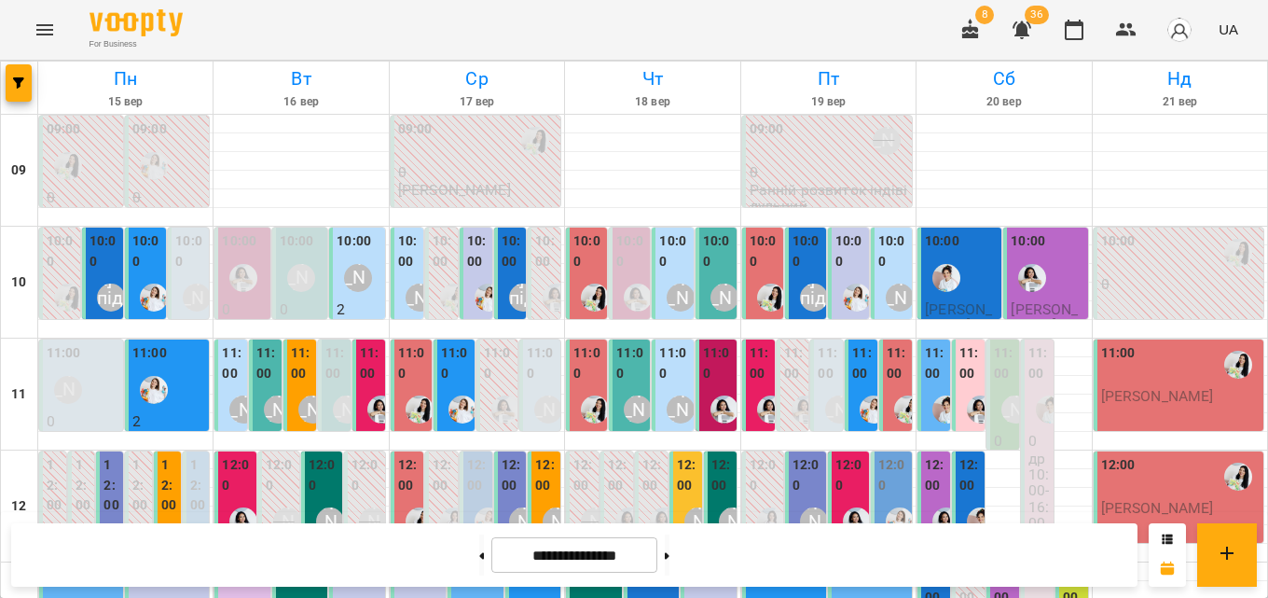
drag, startPoint x: 452, startPoint y: 558, endPoint x: 483, endPoint y: 545, distance: 33.1
click at [479, 557] on button at bounding box center [481, 554] width 5 height 41
type input "**********"
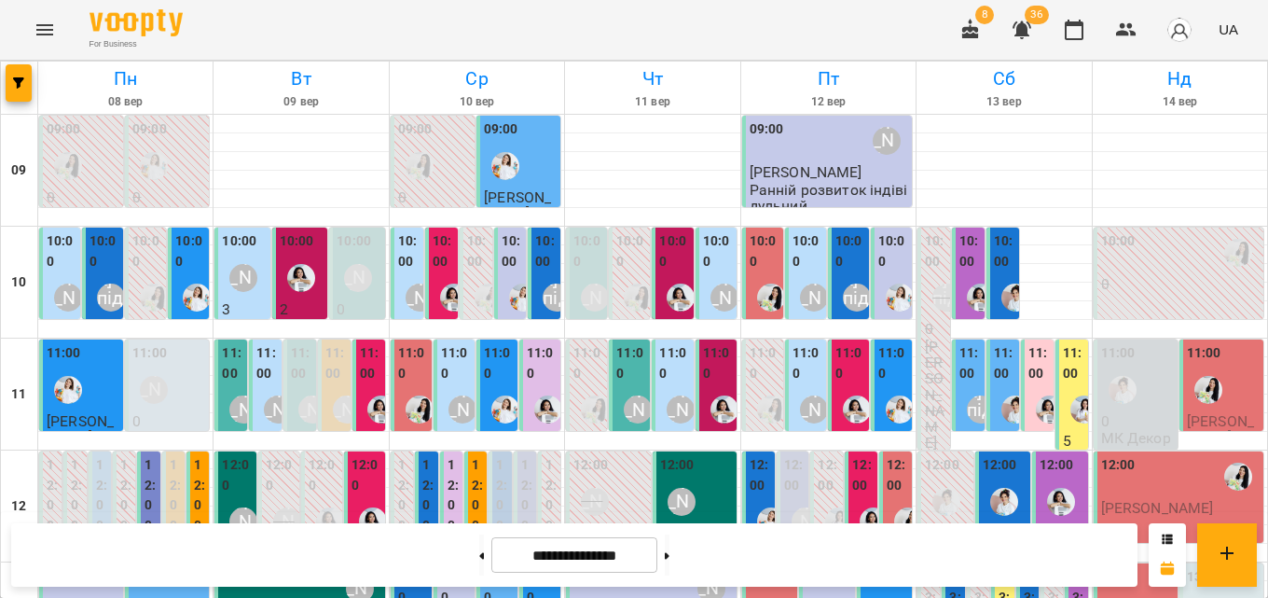
click at [802, 258] on label "10:00" at bounding box center [808, 251] width 30 height 40
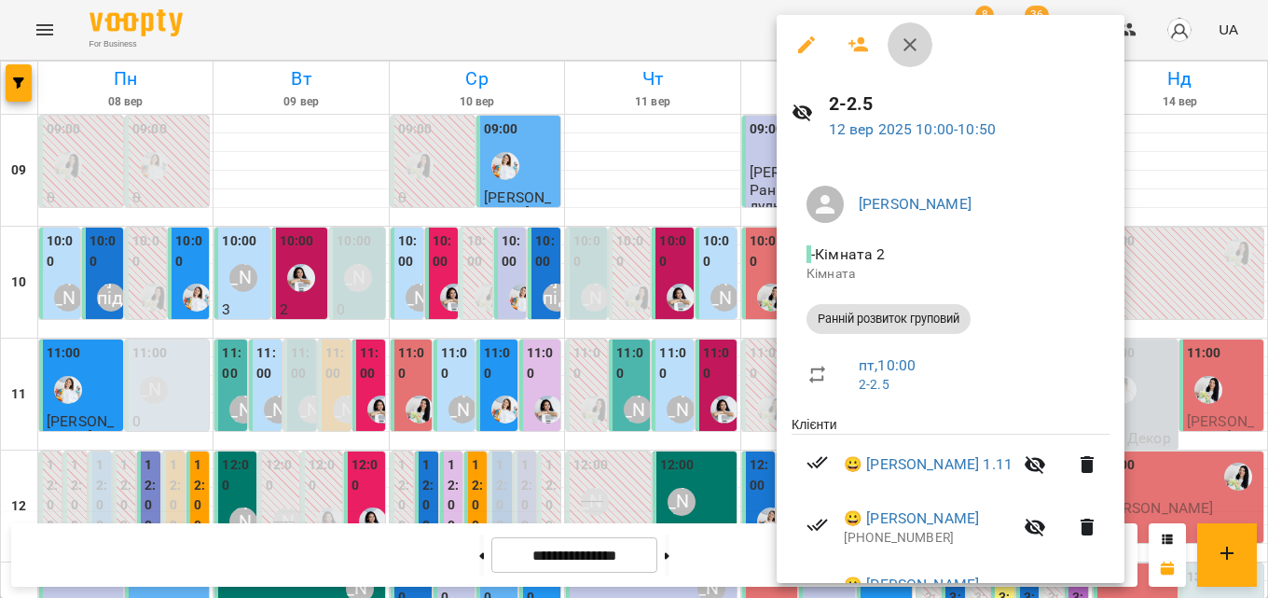
click at [918, 44] on icon "button" at bounding box center [910, 45] width 22 height 22
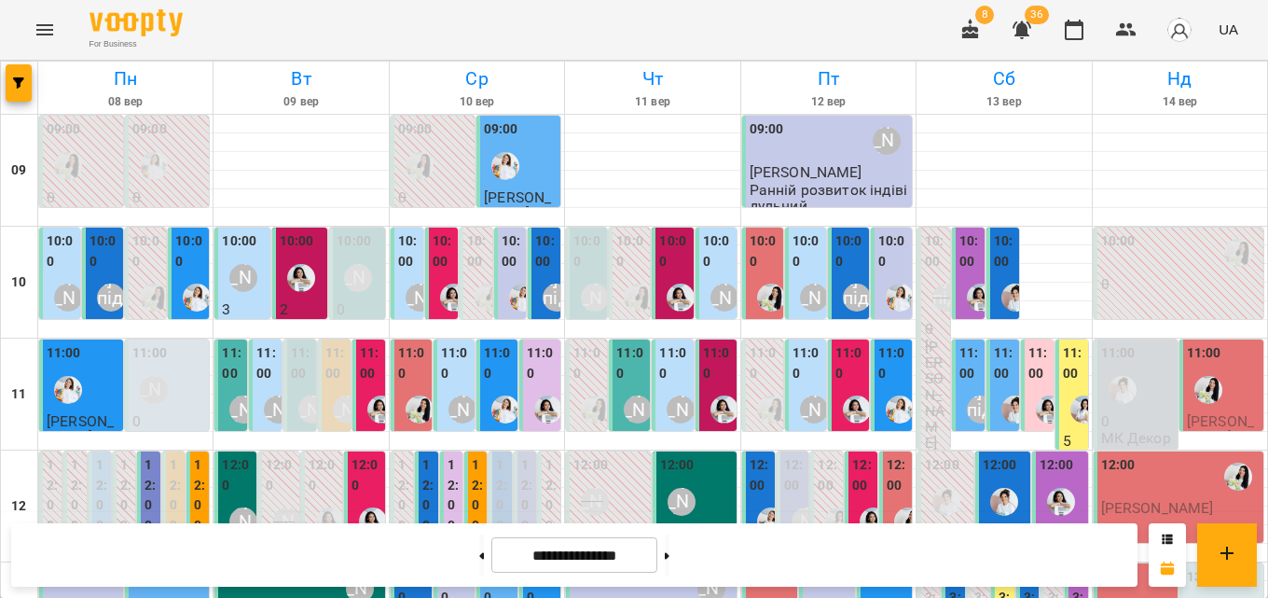
click at [797, 387] on div "11:00" at bounding box center [808, 365] width 30 height 45
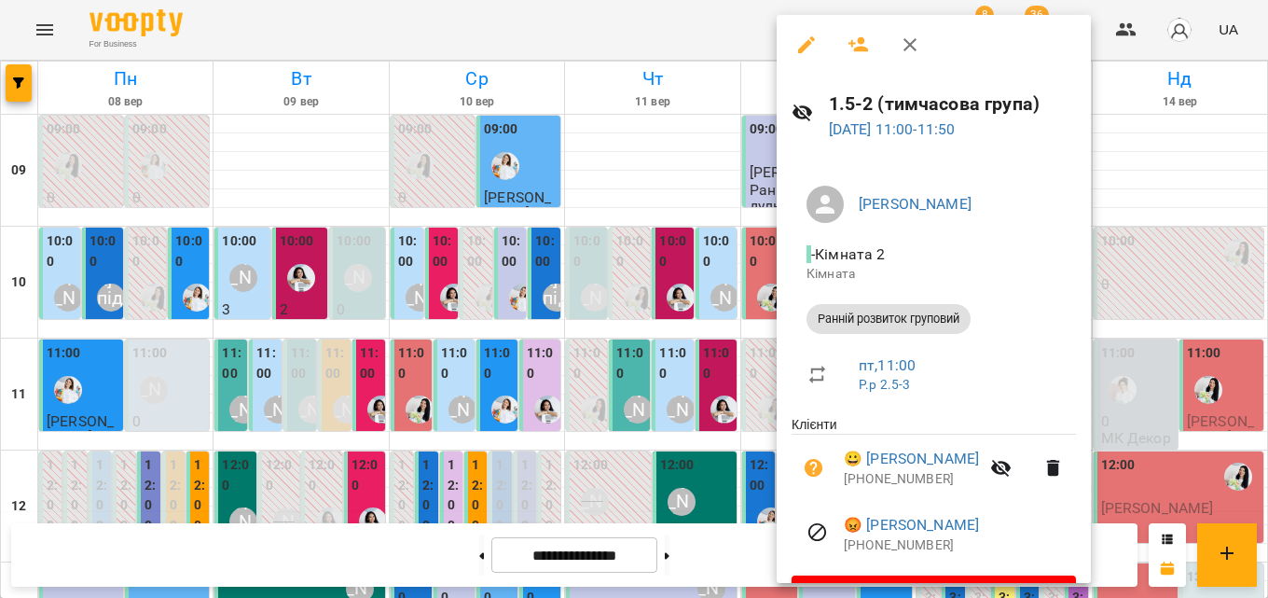
click at [917, 49] on icon "button" at bounding box center [910, 45] width 22 height 22
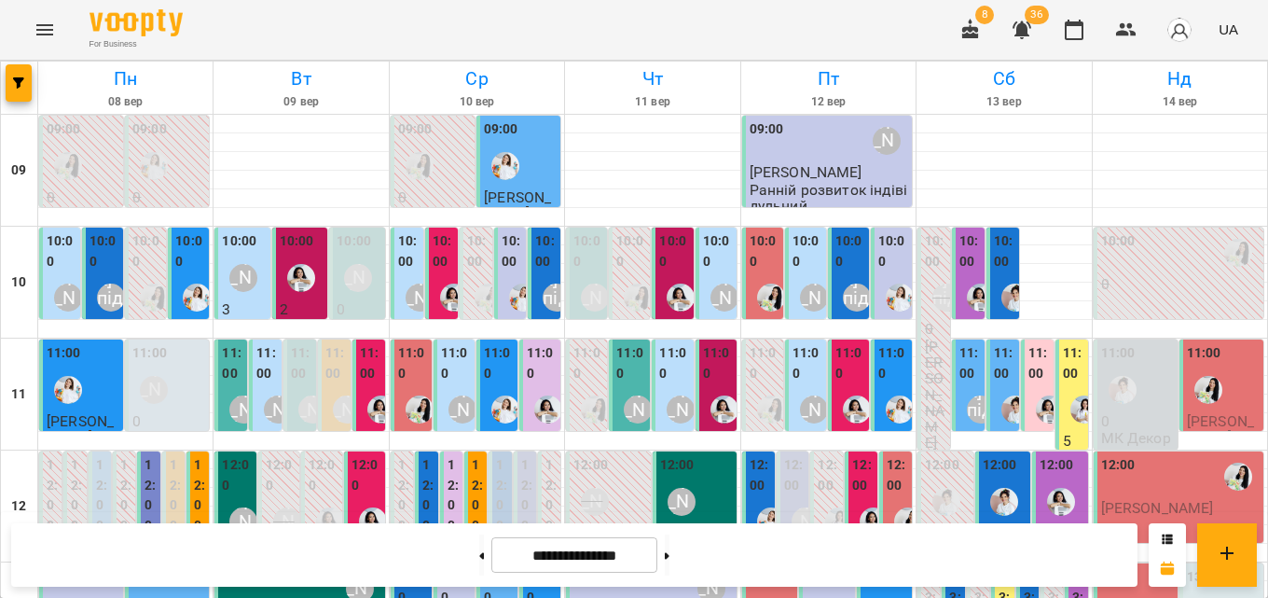
click at [846, 368] on label "11:00" at bounding box center [850, 363] width 30 height 40
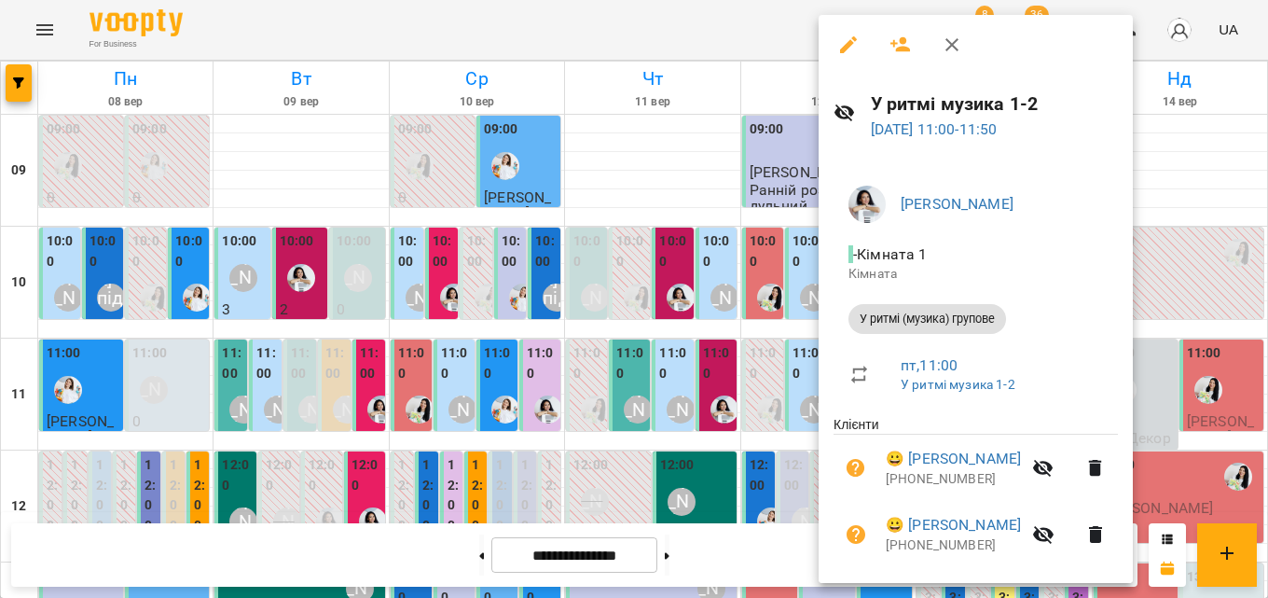
click at [964, 48] on button "button" at bounding box center [952, 44] width 45 height 45
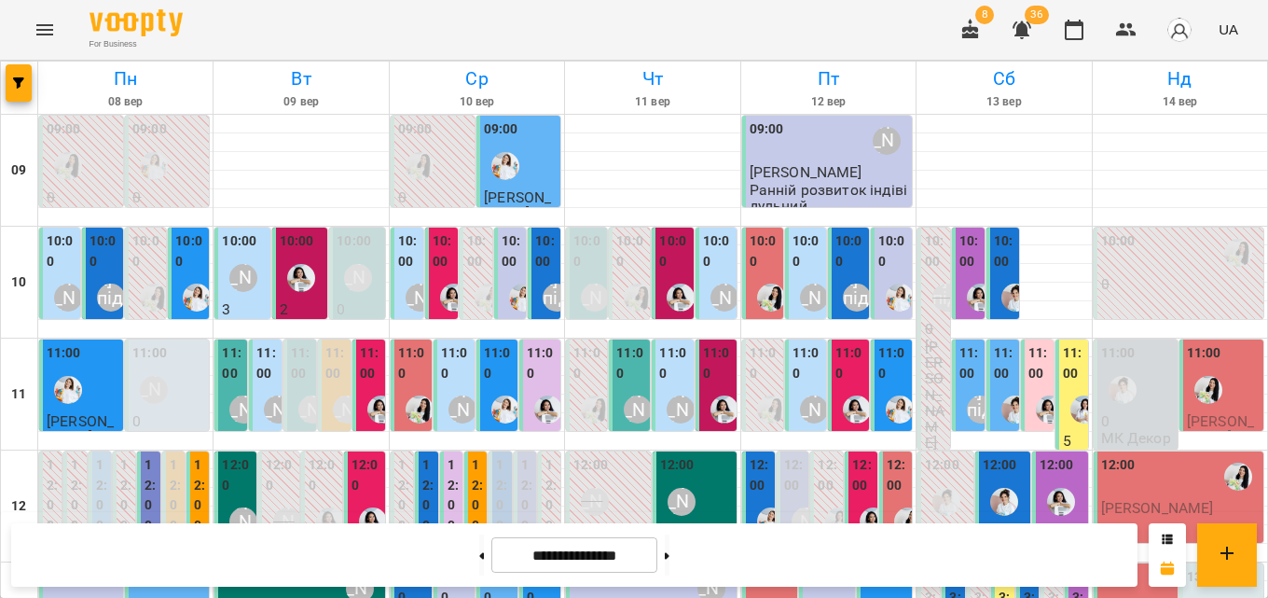
click at [887, 379] on label "11:00" at bounding box center [893, 363] width 30 height 40
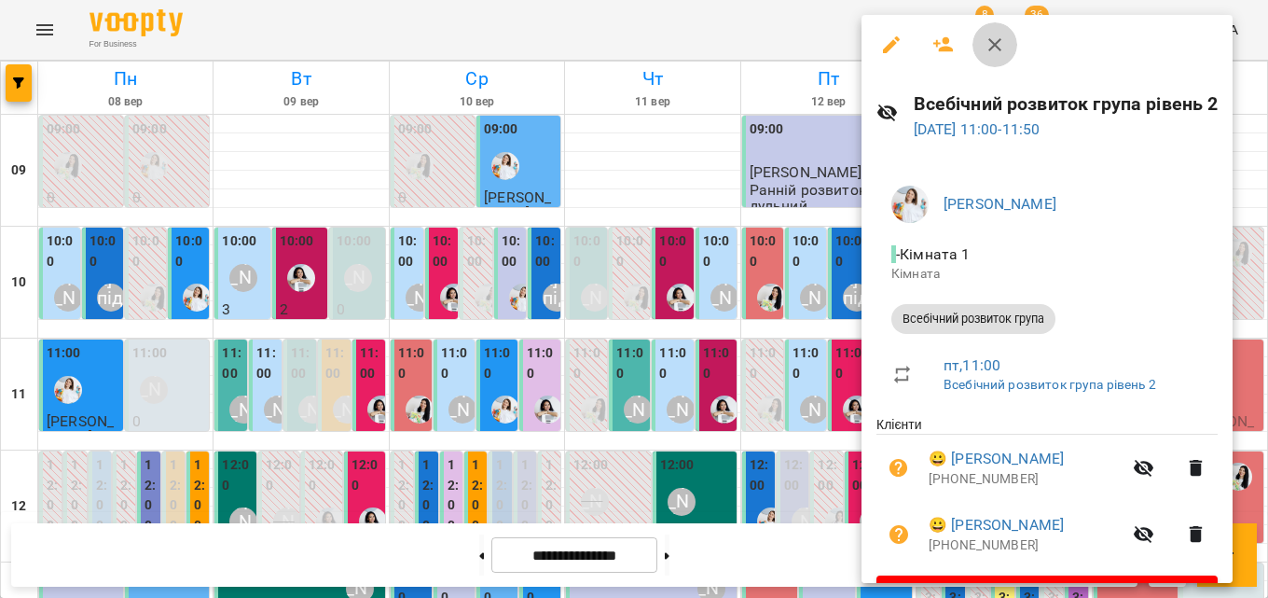
click at [1001, 35] on icon "button" at bounding box center [995, 45] width 22 height 22
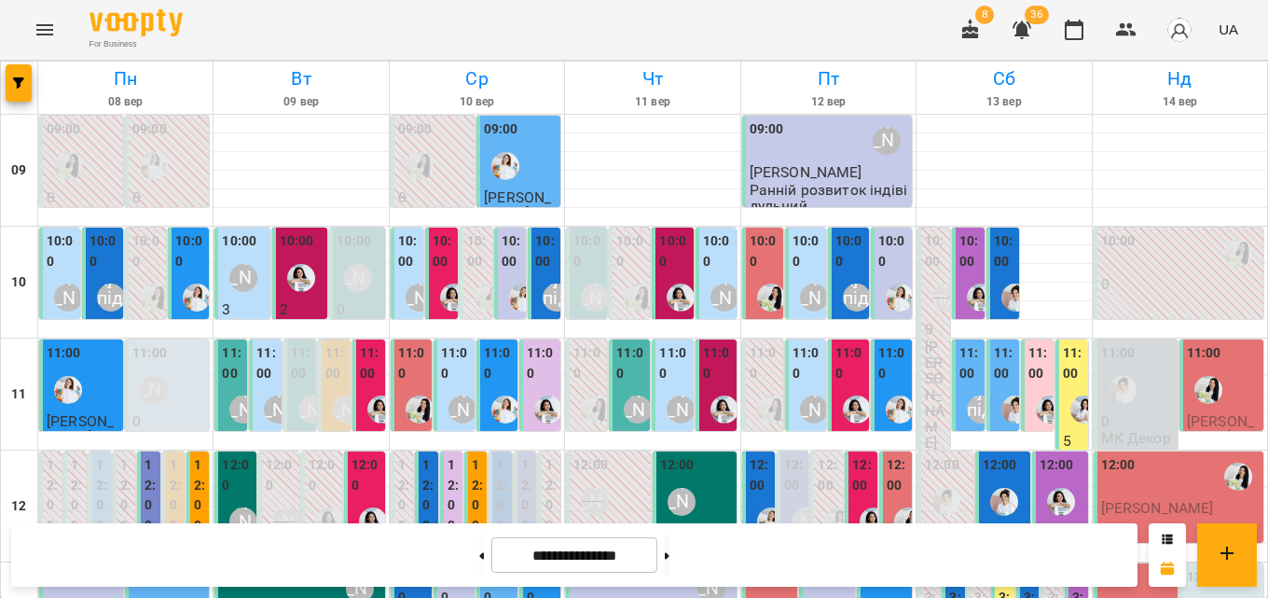
scroll to position [280, 0]
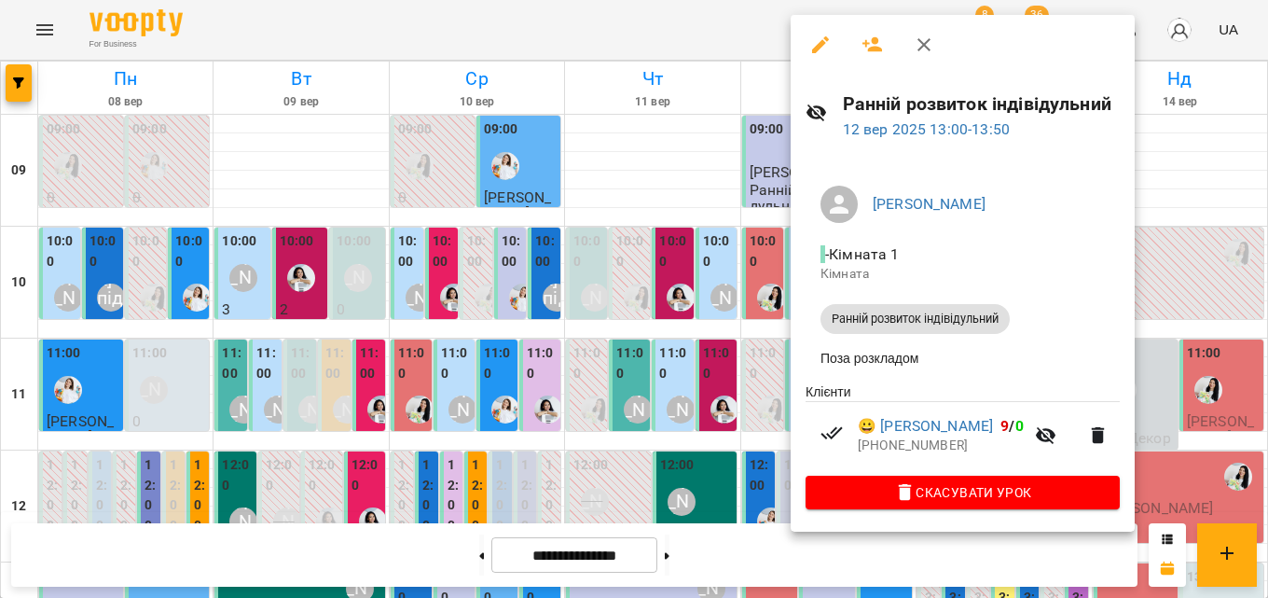
click at [931, 46] on icon "button" at bounding box center [924, 45] width 22 height 22
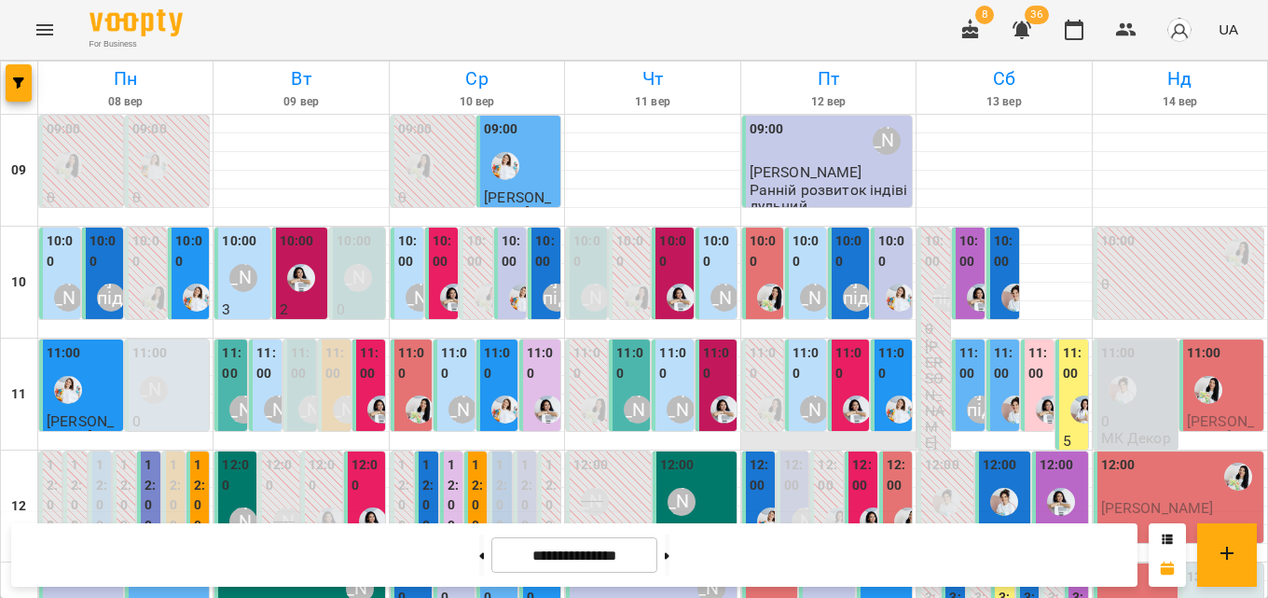
scroll to position [746, 0]
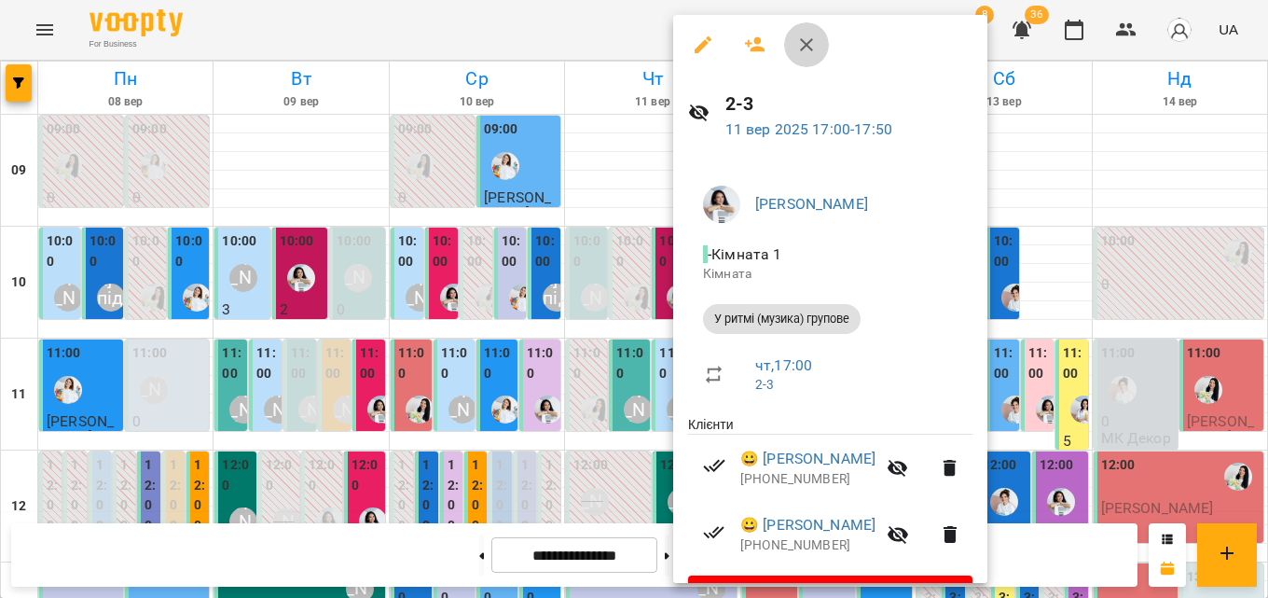
click at [817, 55] on icon "button" at bounding box center [806, 45] width 22 height 22
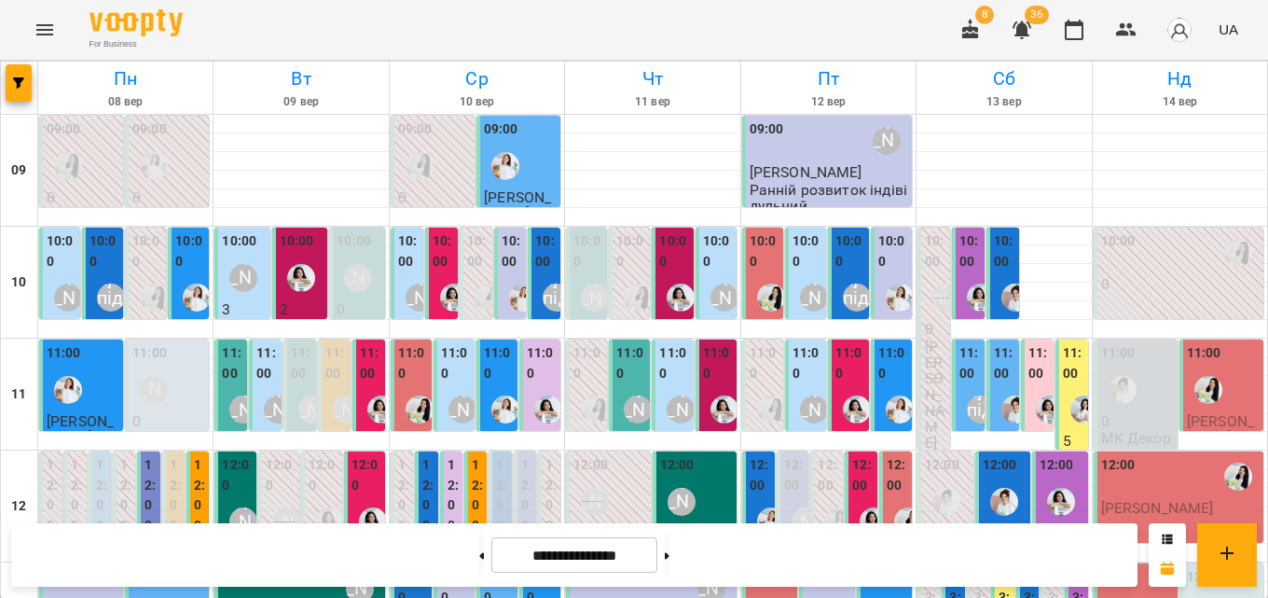
scroll to position [0, 0]
